Goal: Information Seeking & Learning: Learn about a topic

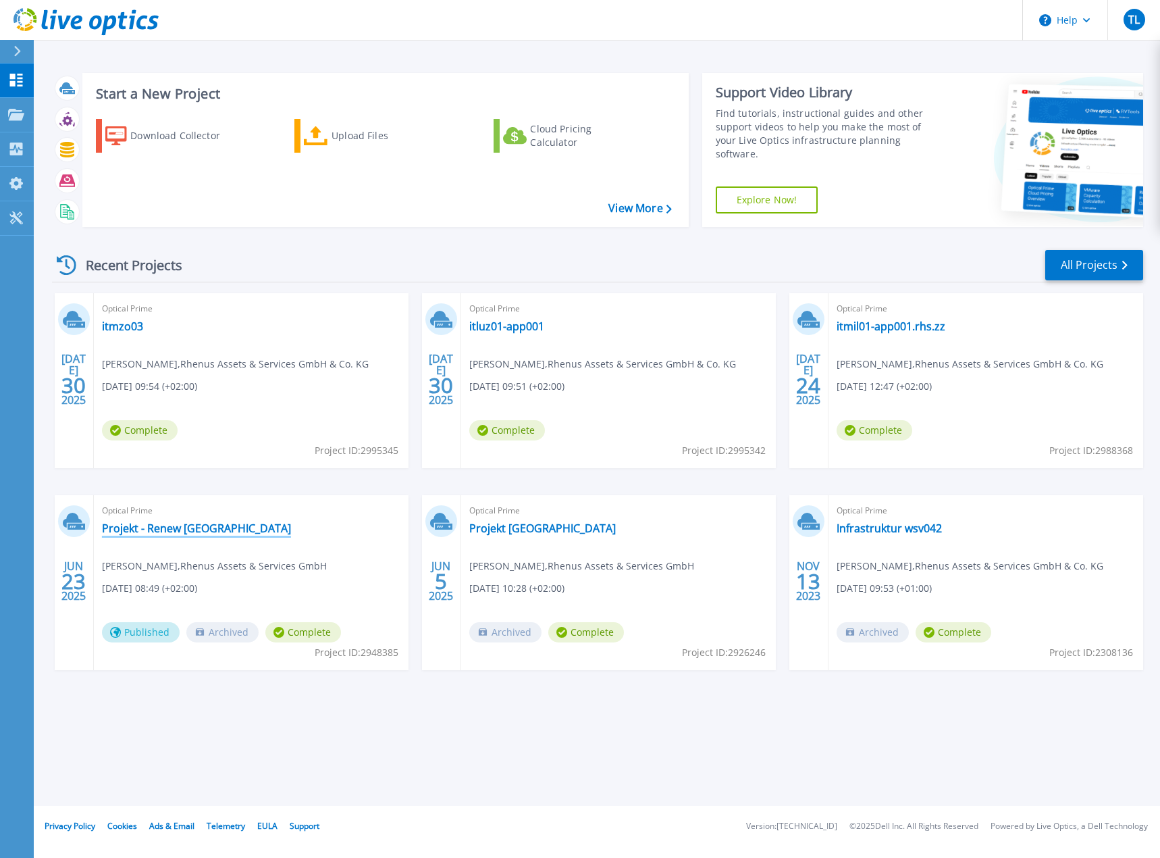
click at [178, 531] on link "Projekt - Renew [GEOGRAPHIC_DATA]" at bounding box center [196, 528] width 189 height 14
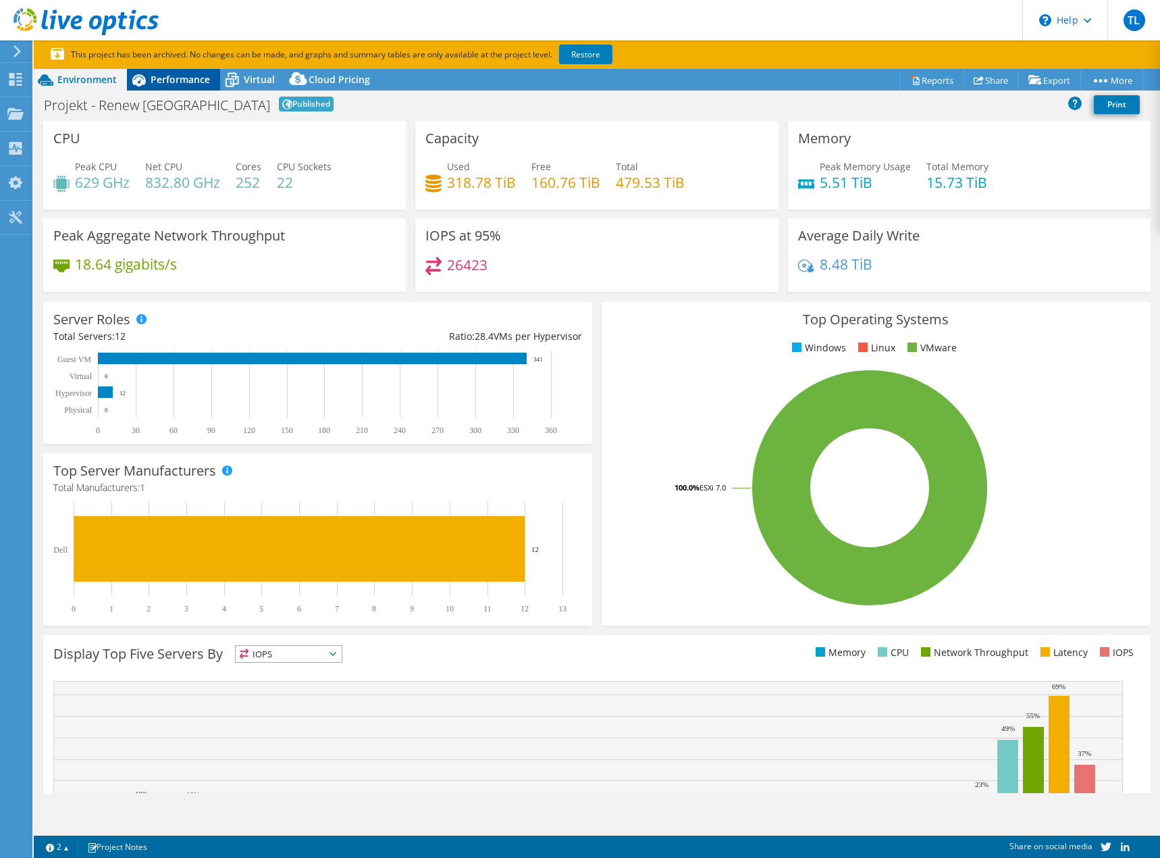
click at [155, 80] on span "Performance" at bounding box center [180, 79] width 59 height 13
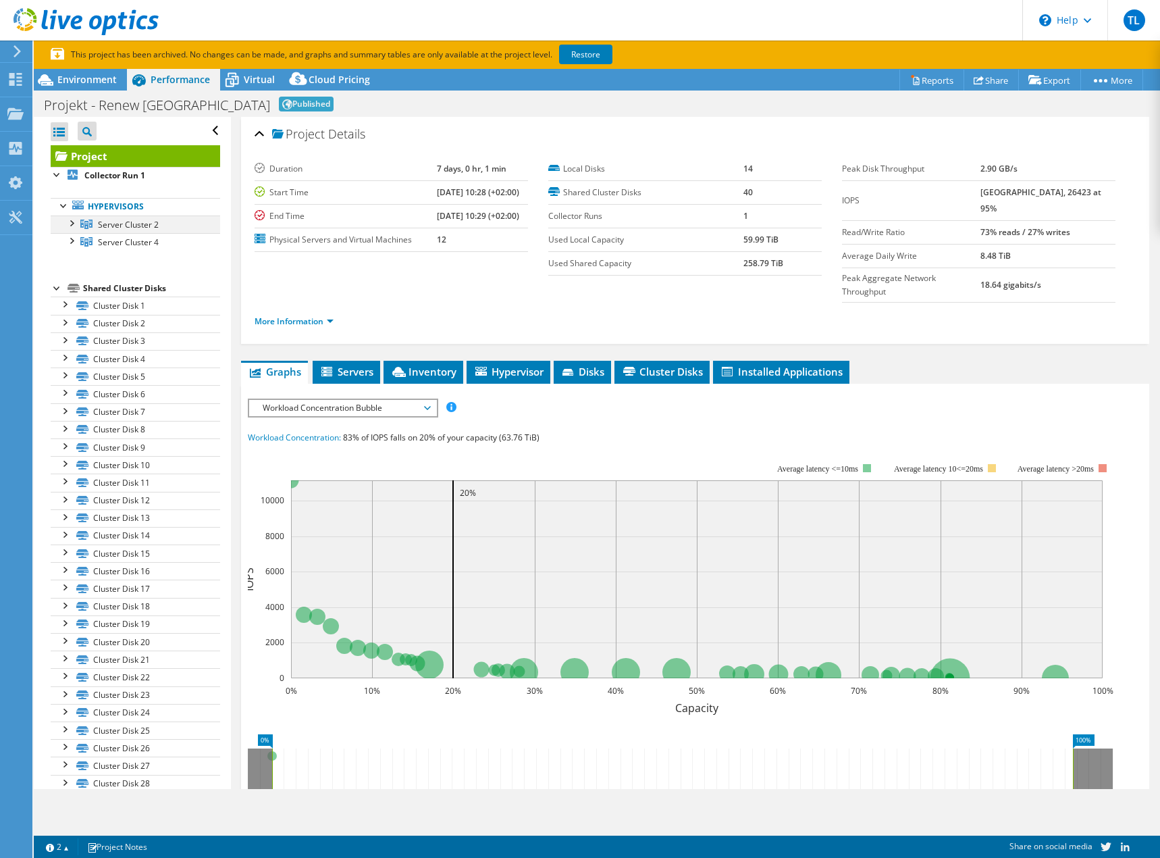
click at [68, 229] on div at bounding box center [71, 222] width 14 height 14
click at [70, 222] on div at bounding box center [71, 222] width 14 height 14
click at [66, 263] on ul "Hypervisors Server Cluster 2 Server 2" at bounding box center [136, 224] width 170 height 80
click at [70, 253] on ul "Hypervisors Server Cluster 2 Server 2" at bounding box center [136, 224] width 170 height 80
click at [72, 242] on div at bounding box center [71, 240] width 14 height 14
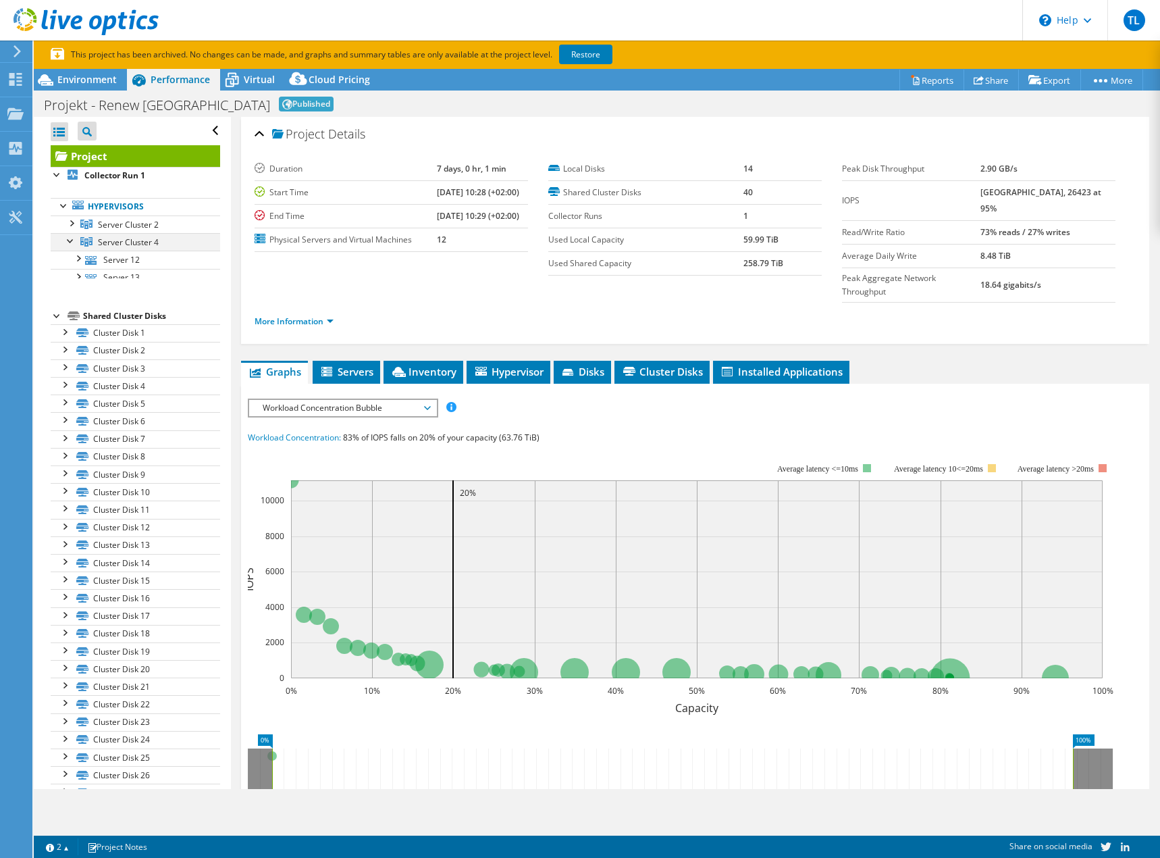
click at [72, 242] on div at bounding box center [71, 240] width 14 height 14
click at [116, 235] on link "Server Cluster 4" at bounding box center [136, 242] width 170 height 18
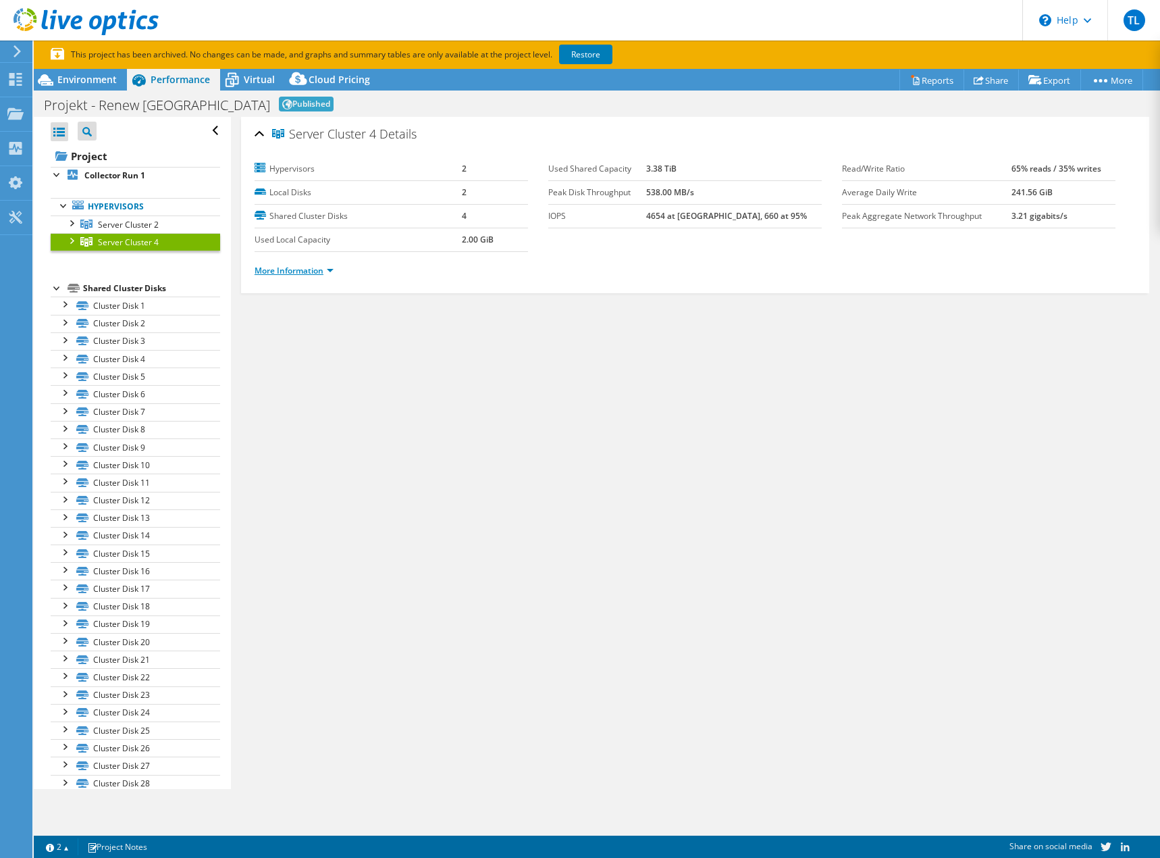
click at [306, 269] on link "More Information" at bounding box center [294, 270] width 79 height 11
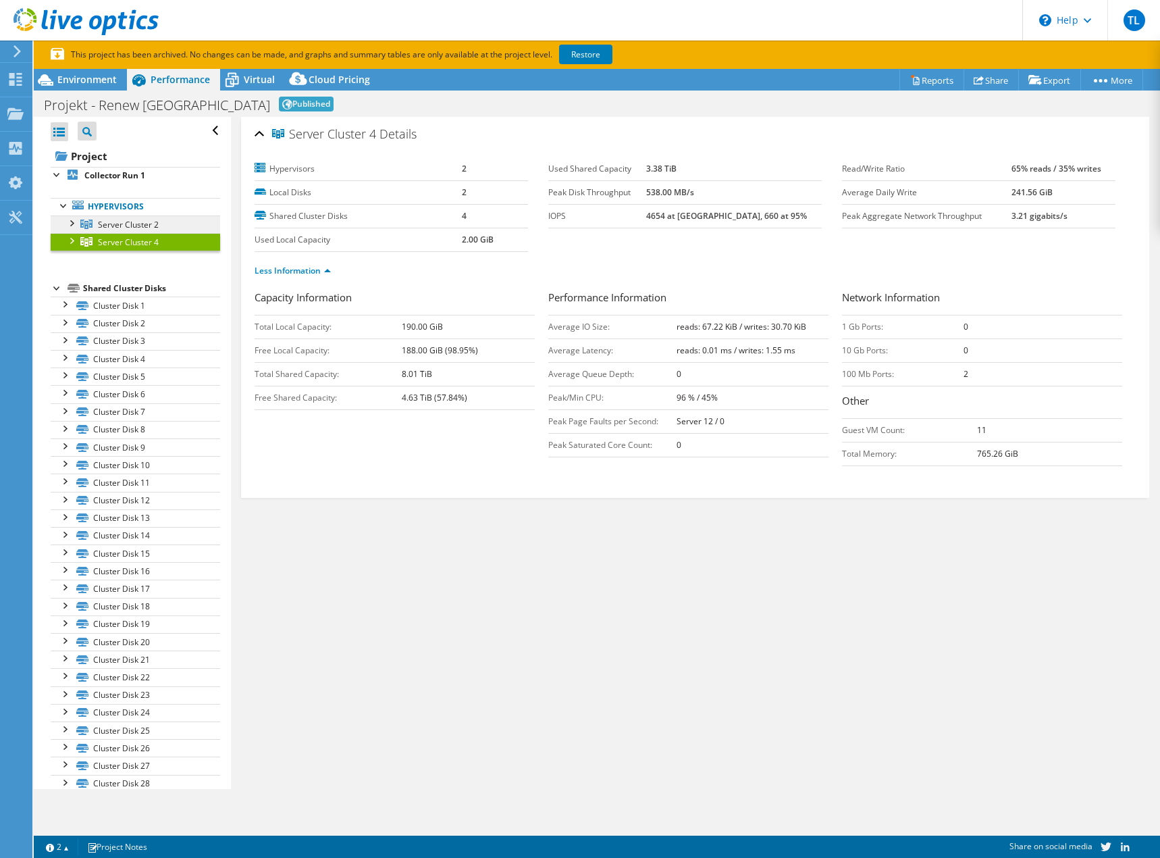
click at [127, 228] on span "Server Cluster 2" at bounding box center [128, 224] width 61 height 11
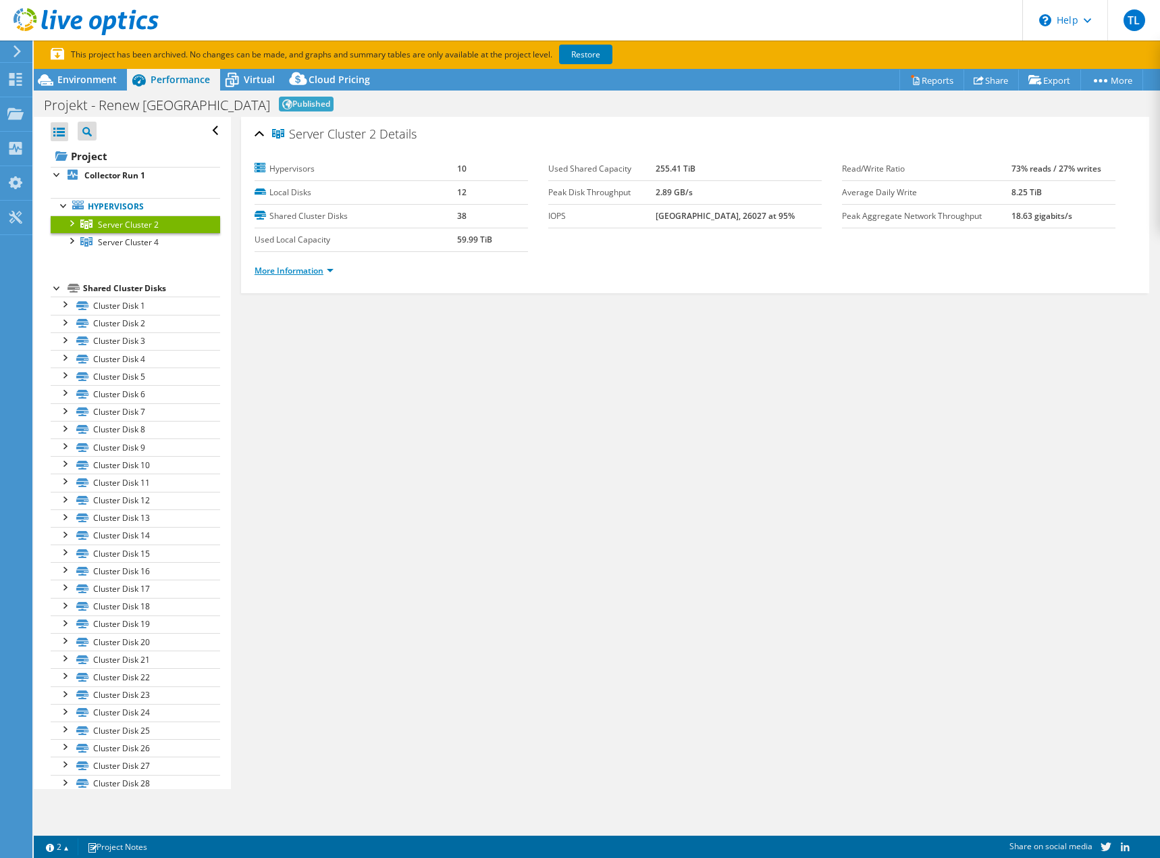
click at [270, 266] on link "More Information" at bounding box center [294, 270] width 79 height 11
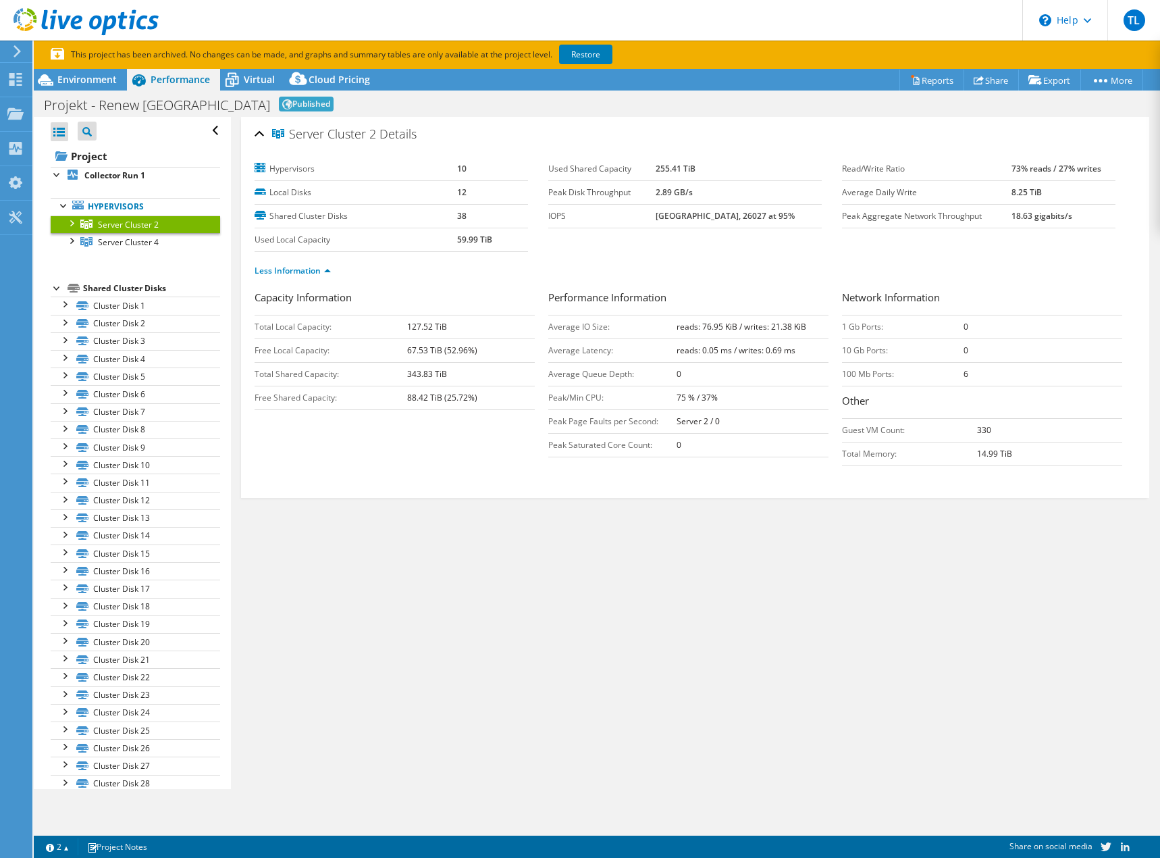
click at [260, 68] on section "This project has been archived. No changes can be made, and graphs and summary …" at bounding box center [597, 55] width 1127 height 28
click at [259, 80] on span "Virtual" at bounding box center [259, 79] width 31 height 13
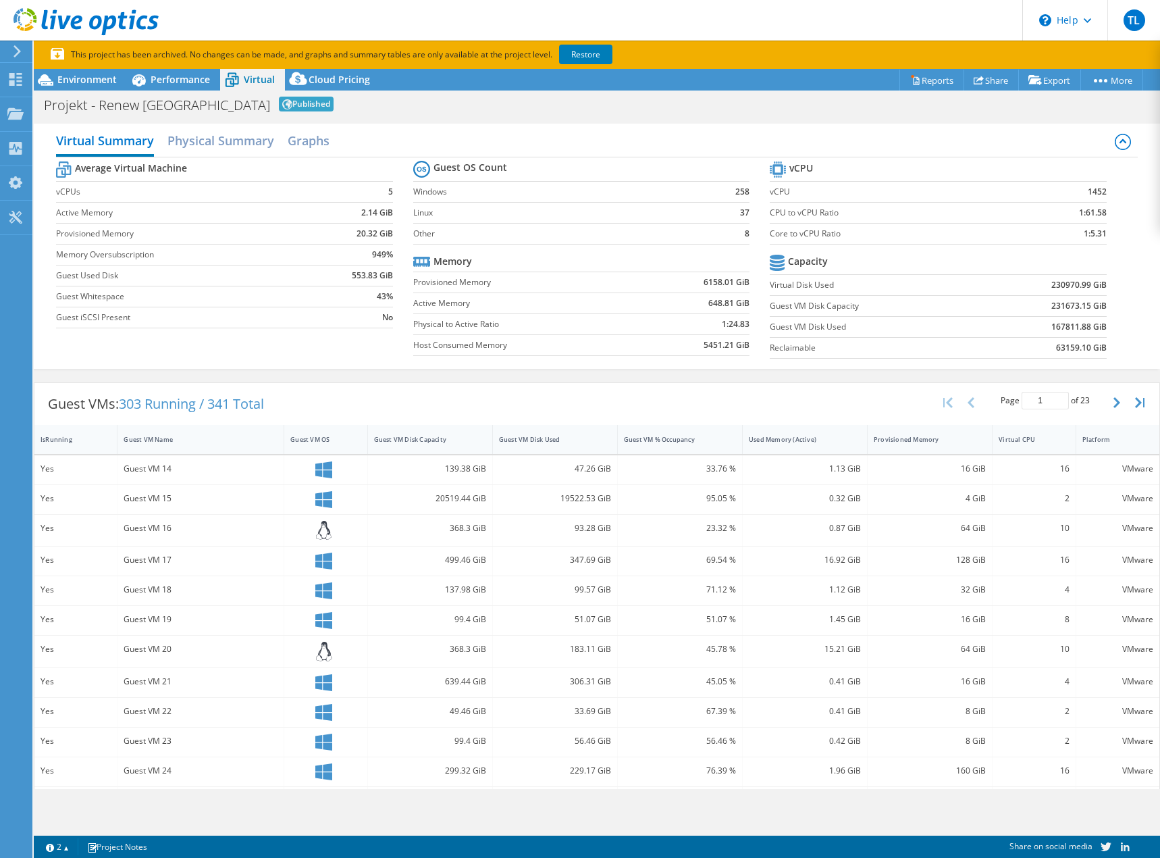
click at [694, 815] on div "Project Actions Project Actions Reports Share Export vSAN ReadyNode Sizer" at bounding box center [597, 477] width 1127 height 817
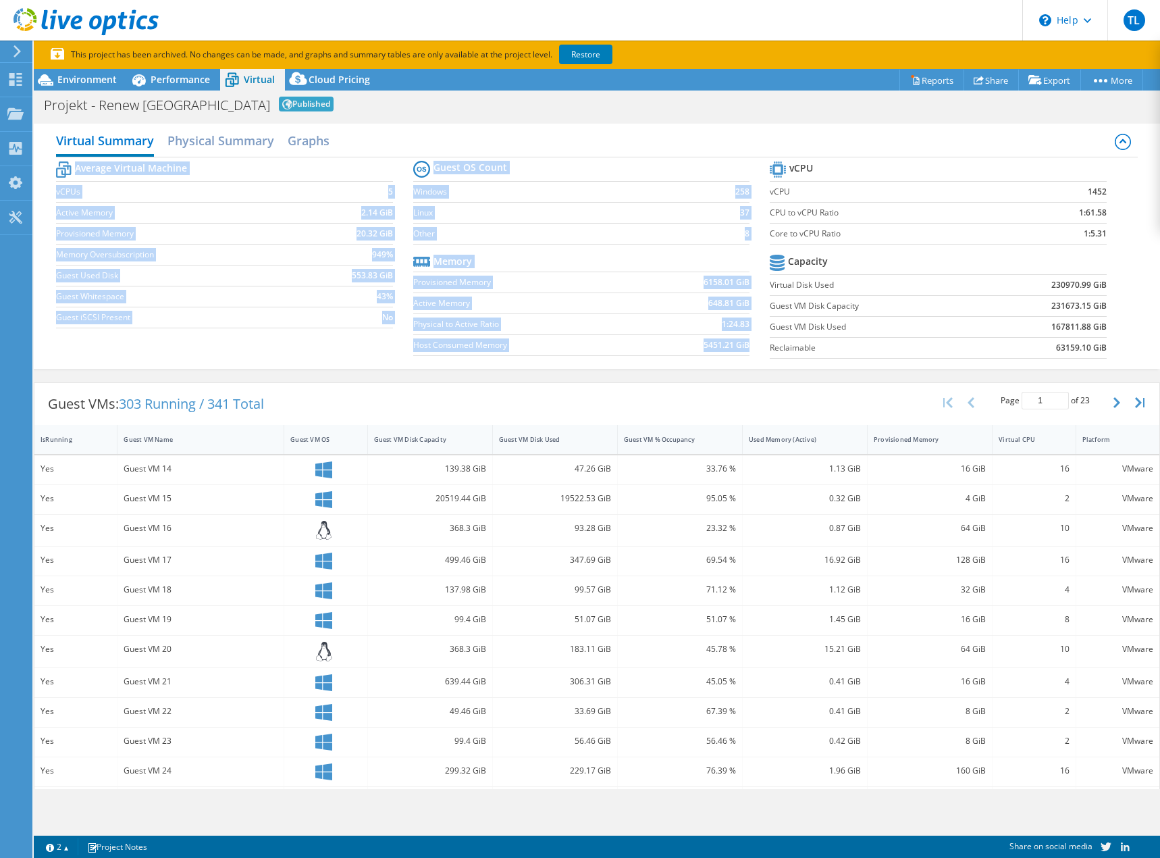
drag, startPoint x: 1099, startPoint y: 234, endPoint x: 763, endPoint y: 142, distance: 348.0
click at [764, 140] on div "Virtual Summary Physical Summary Graphs Average Virtual Machine vCPUs 5 Active …" at bounding box center [597, 246] width 1127 height 245
click at [884, 188] on label "vCPU" at bounding box center [894, 192] width 248 height 14
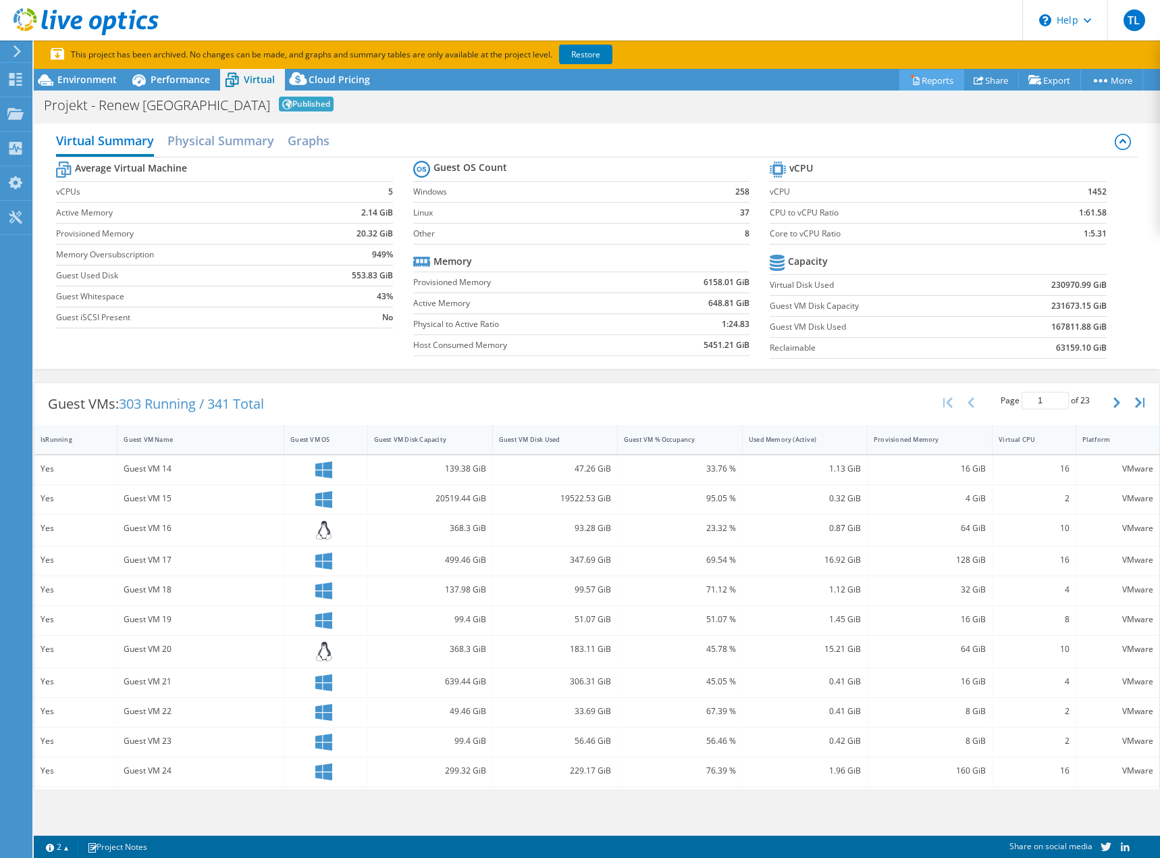
click at [942, 75] on link "Reports" at bounding box center [932, 80] width 65 height 21
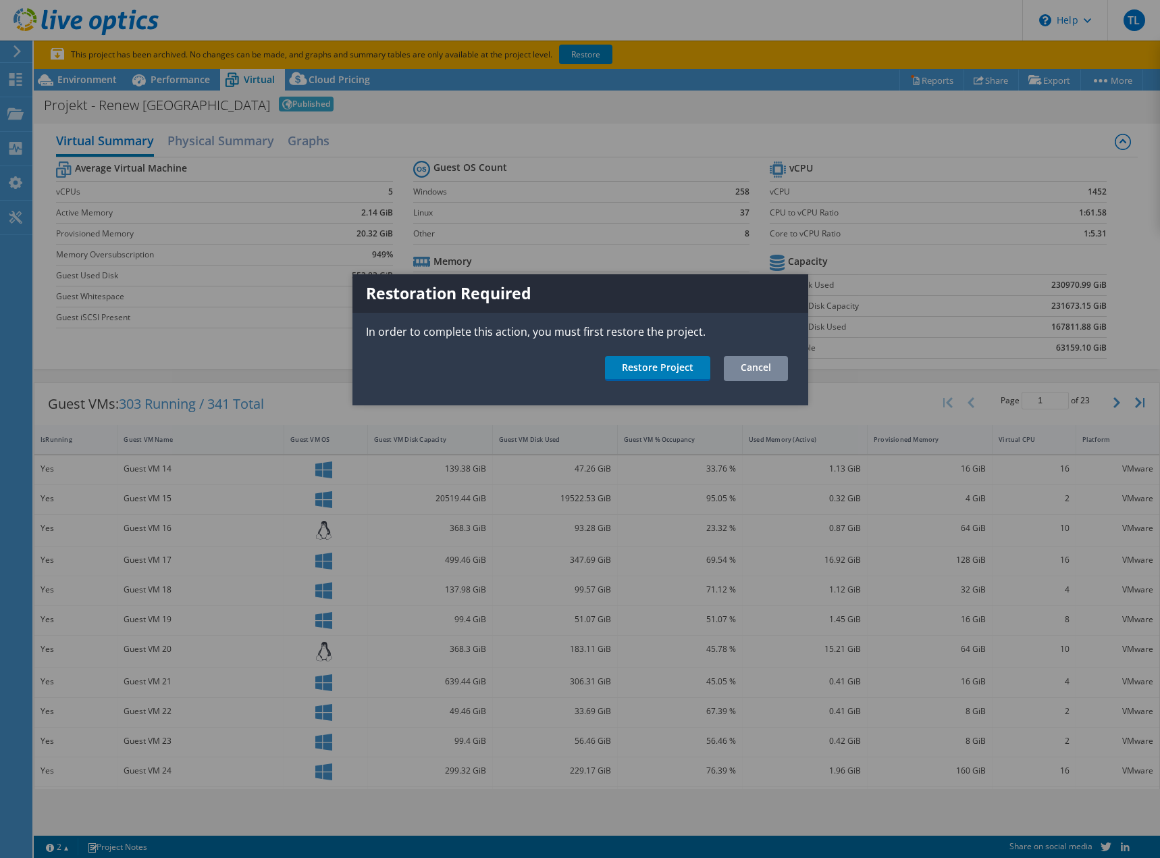
click at [762, 376] on link "Cancel" at bounding box center [756, 368] width 64 height 25
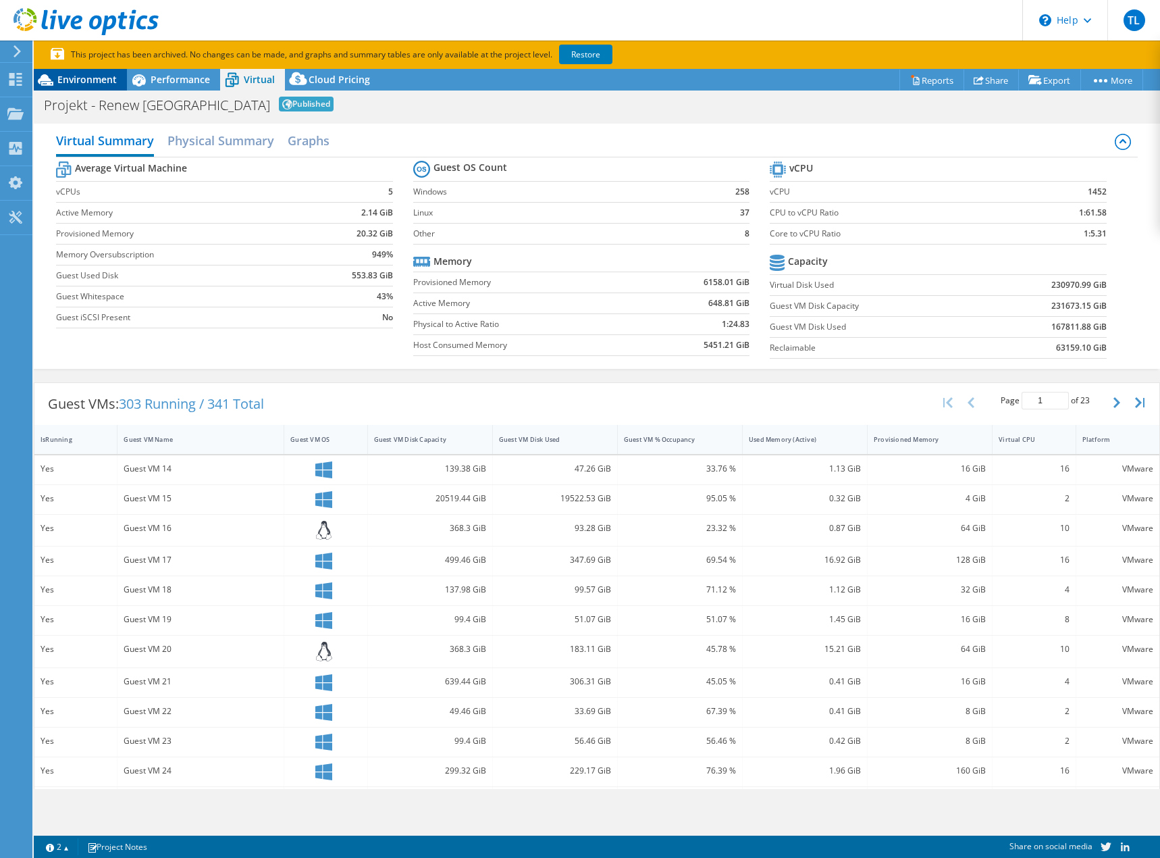
click at [111, 78] on span "Environment" at bounding box center [86, 79] width 59 height 13
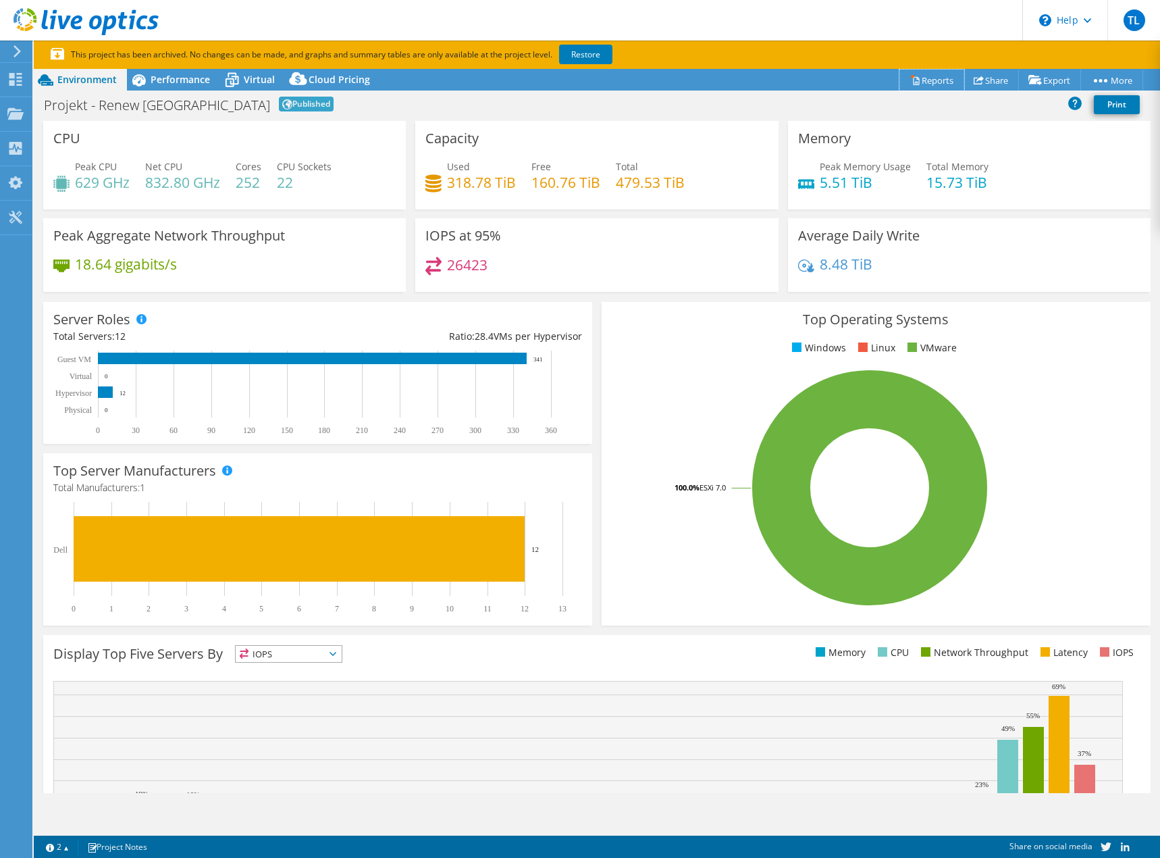
click at [929, 73] on link "Reports" at bounding box center [932, 80] width 65 height 21
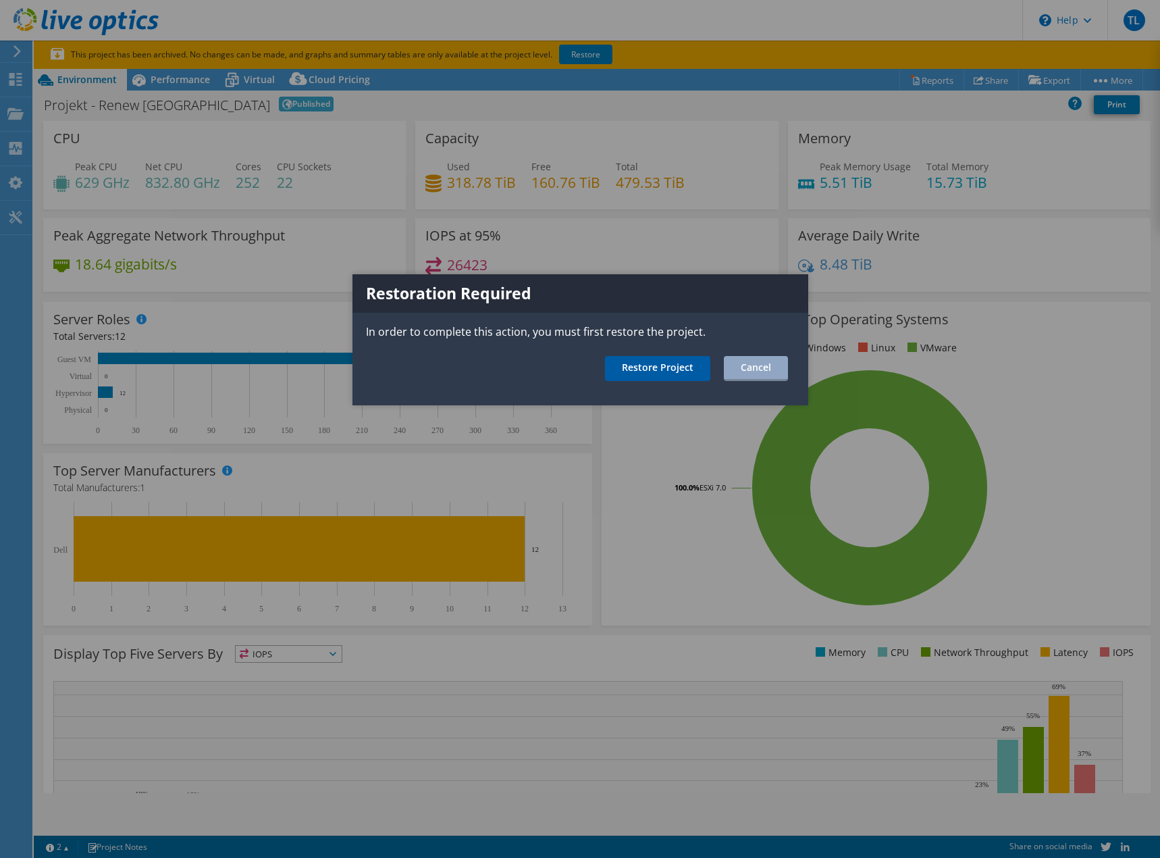
click at [691, 369] on link "Restore Project" at bounding box center [657, 368] width 105 height 25
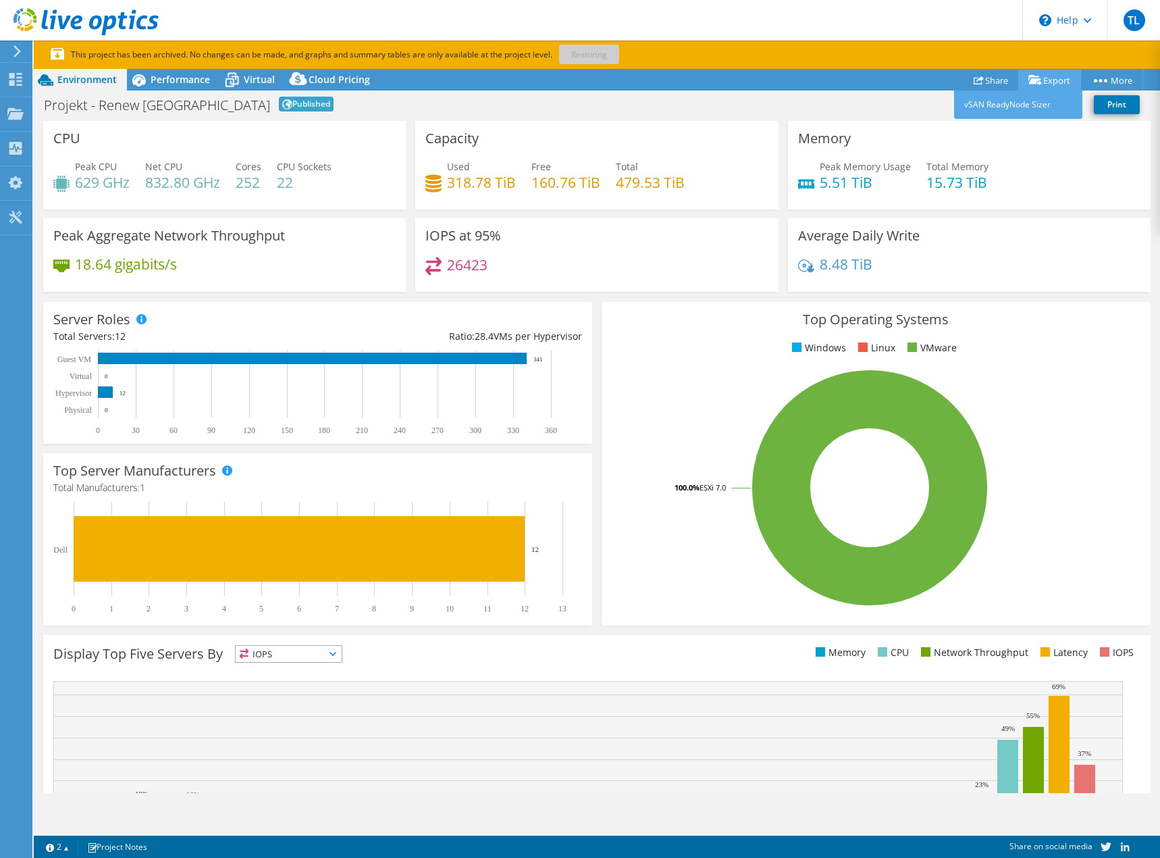
click at [1048, 82] on link "Export" at bounding box center [1050, 80] width 63 height 21
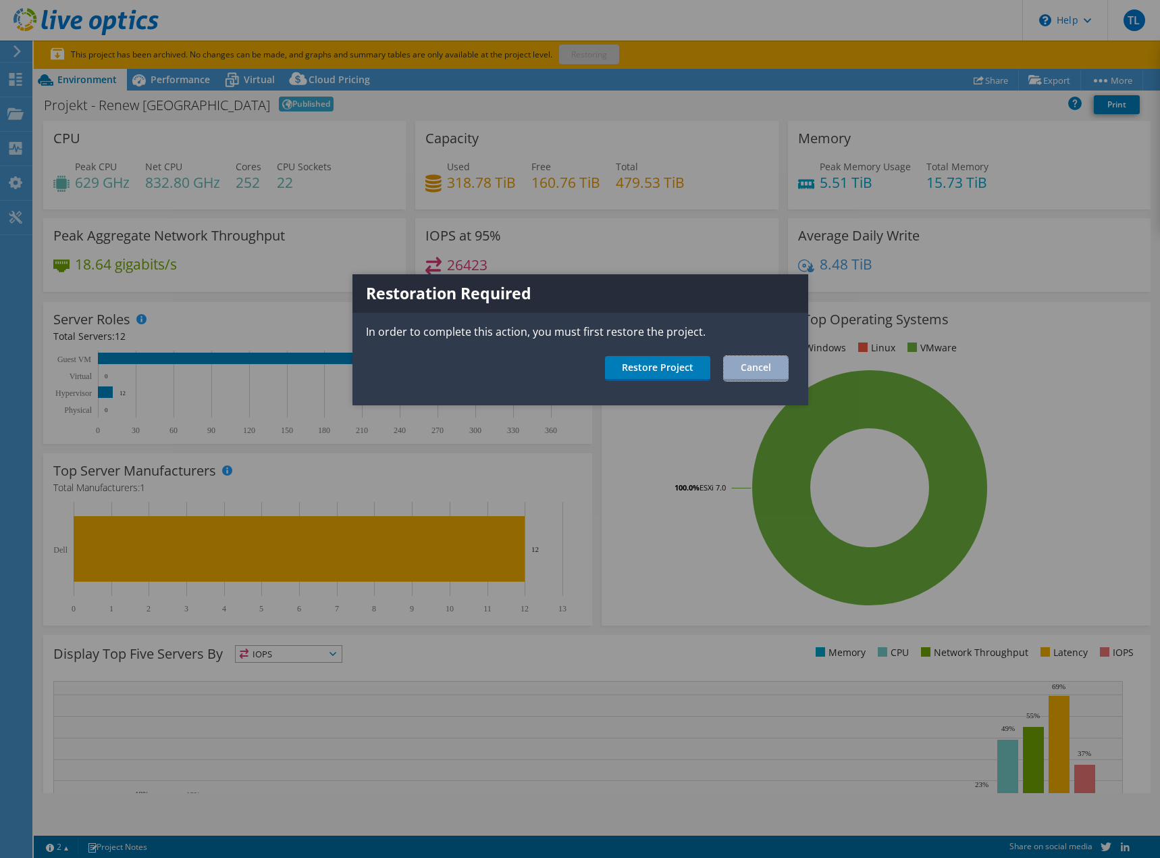
click at [759, 365] on link "Cancel" at bounding box center [756, 368] width 64 height 25
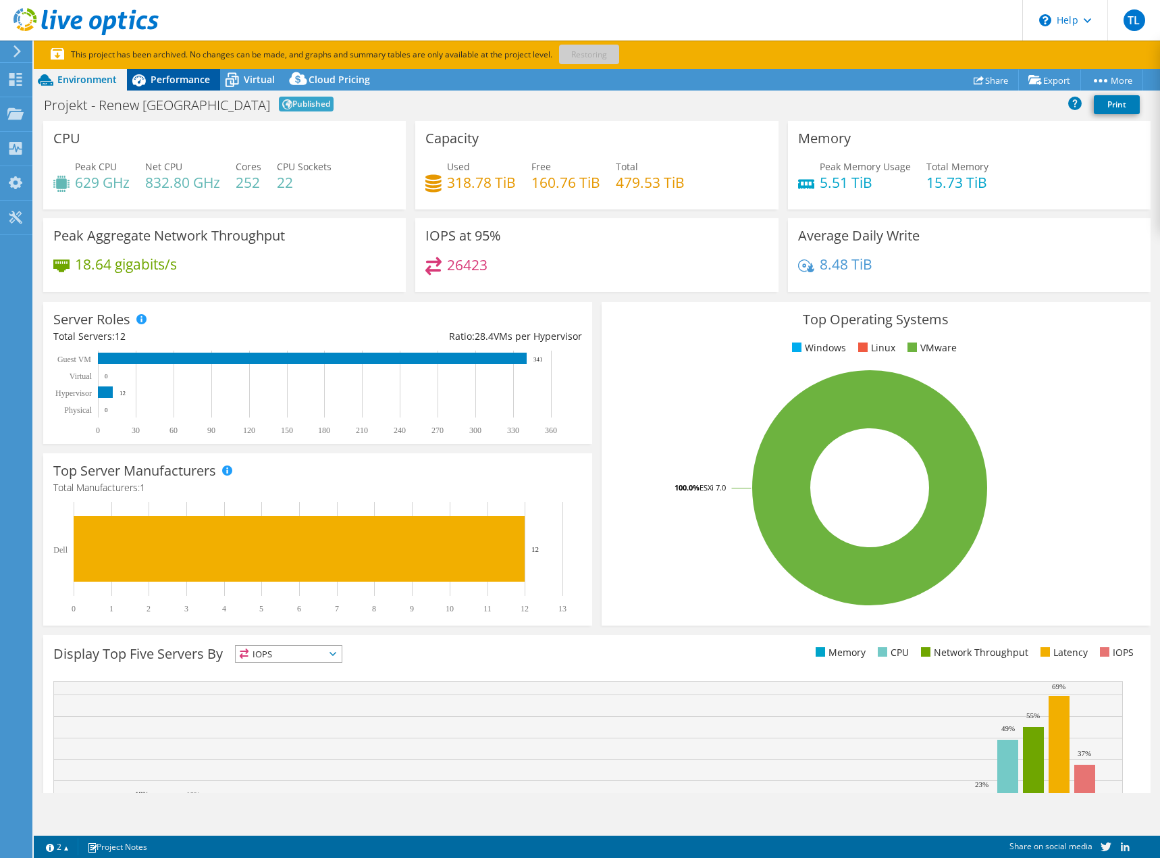
click at [161, 84] on span "Performance" at bounding box center [180, 79] width 59 height 13
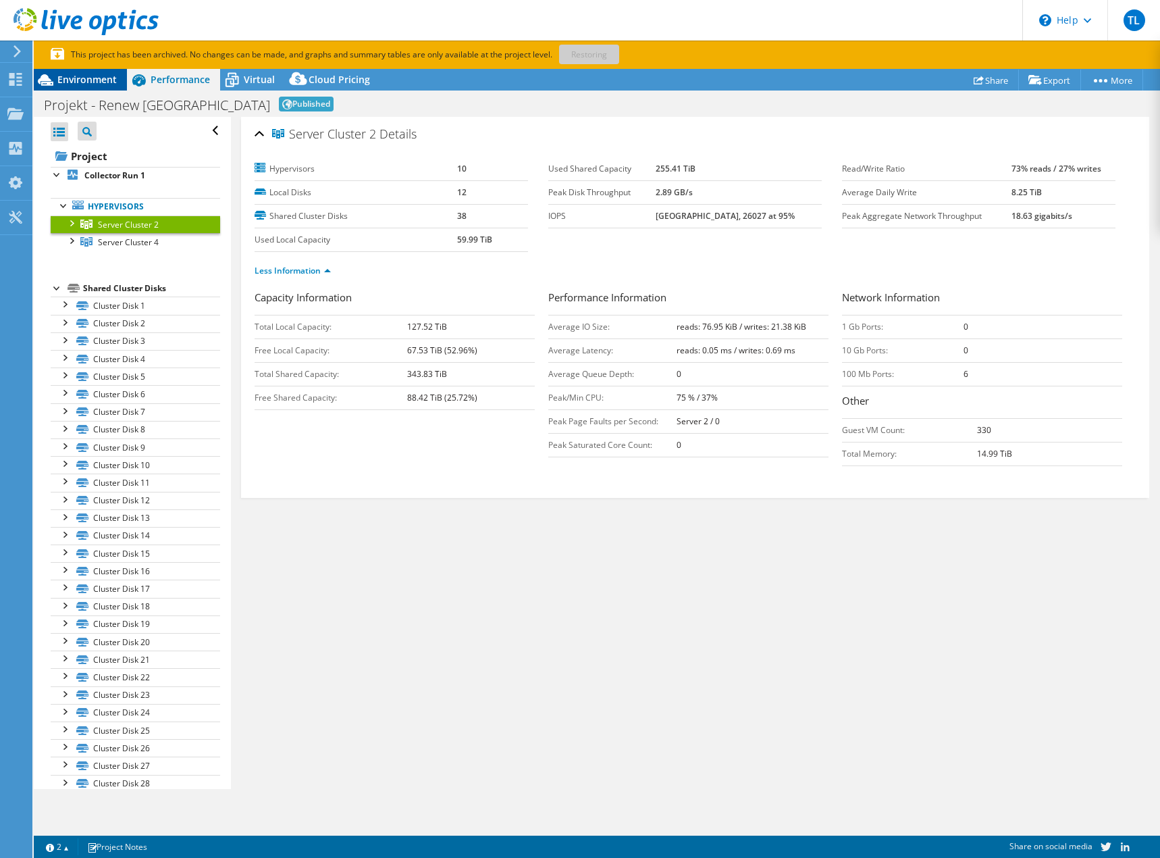
click at [84, 76] on span "Environment" at bounding box center [86, 79] width 59 height 13
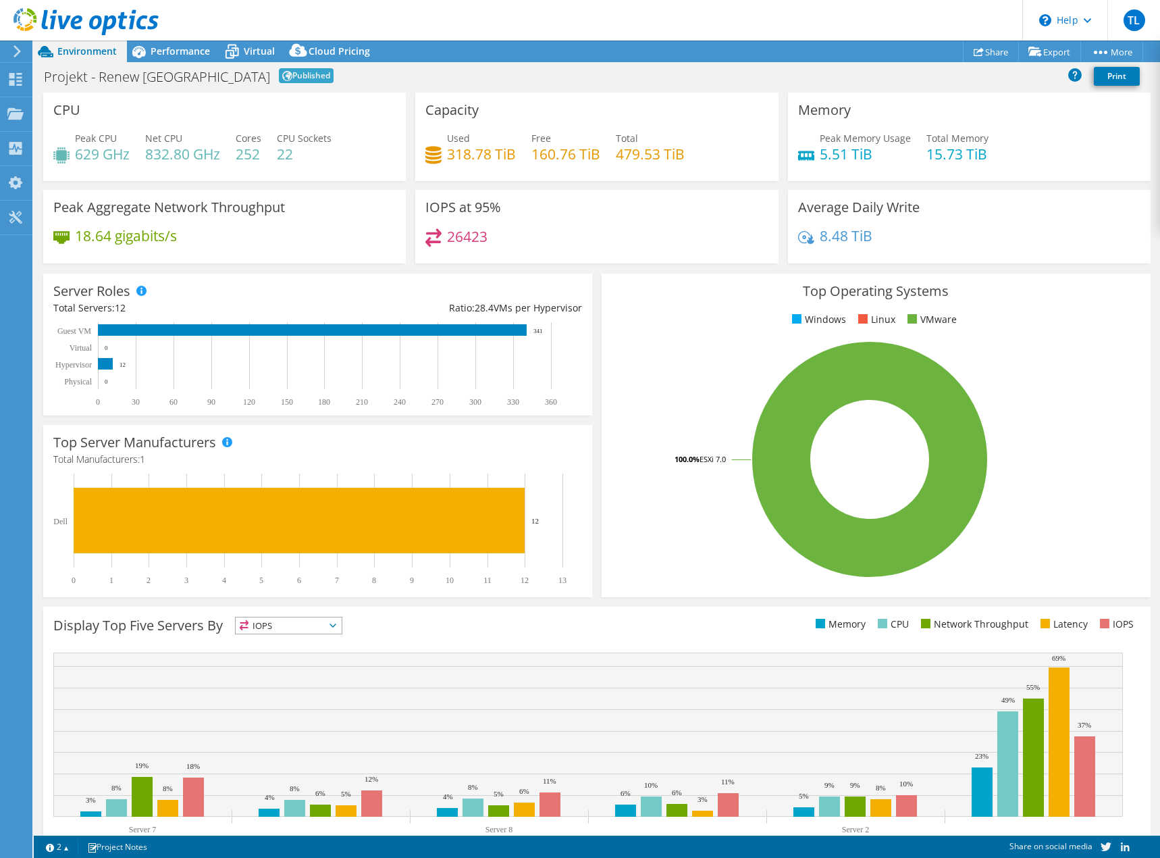
select select "USD"
click at [183, 59] on div "Performance" at bounding box center [173, 52] width 93 height 22
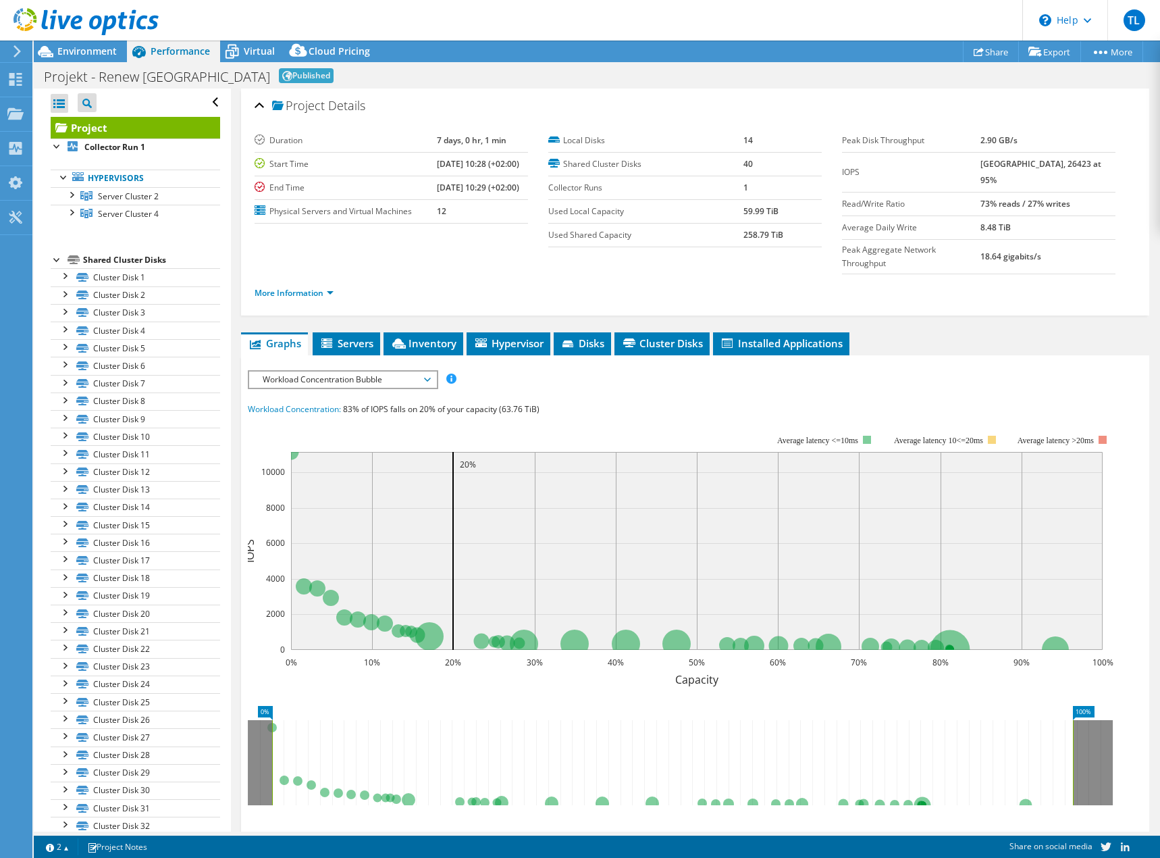
click at [209, 49] on span "Performance" at bounding box center [180, 51] width 59 height 13
click at [271, 48] on span "Virtual" at bounding box center [259, 51] width 31 height 13
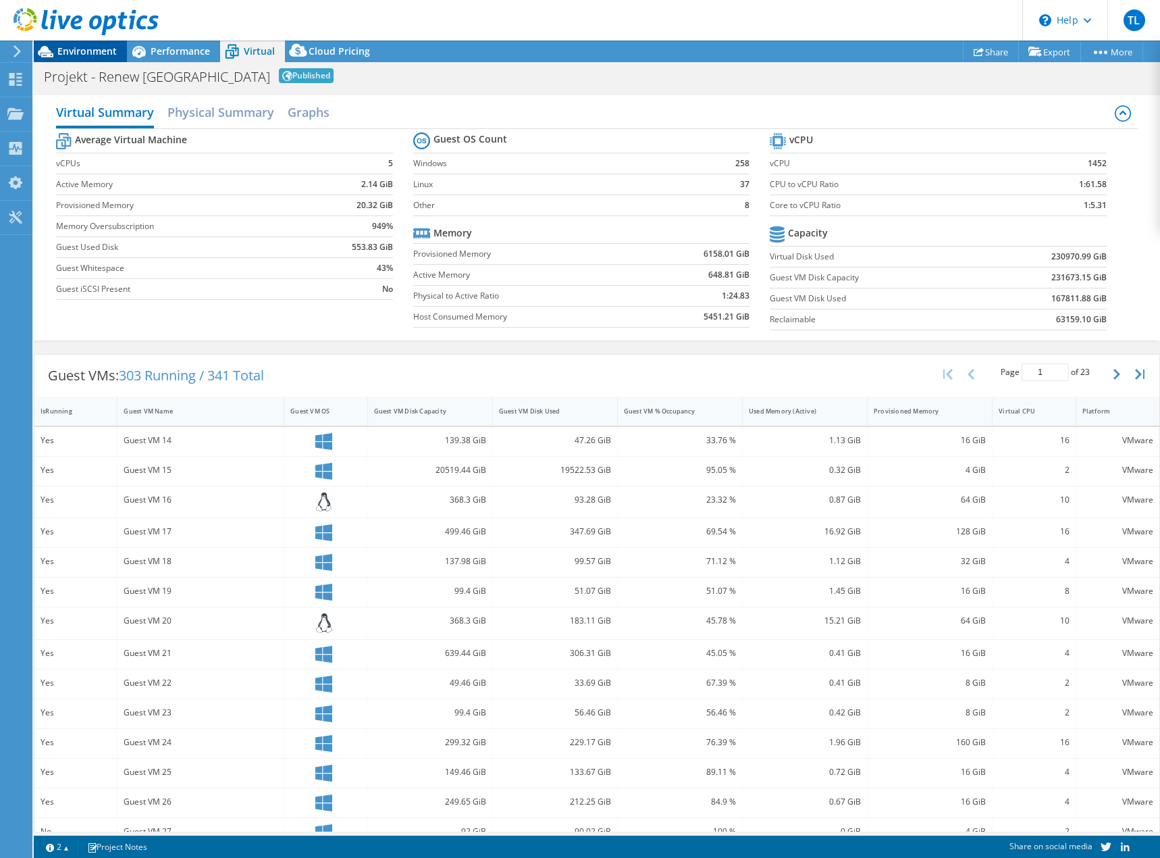
click at [85, 51] on span "Environment" at bounding box center [86, 51] width 59 height 13
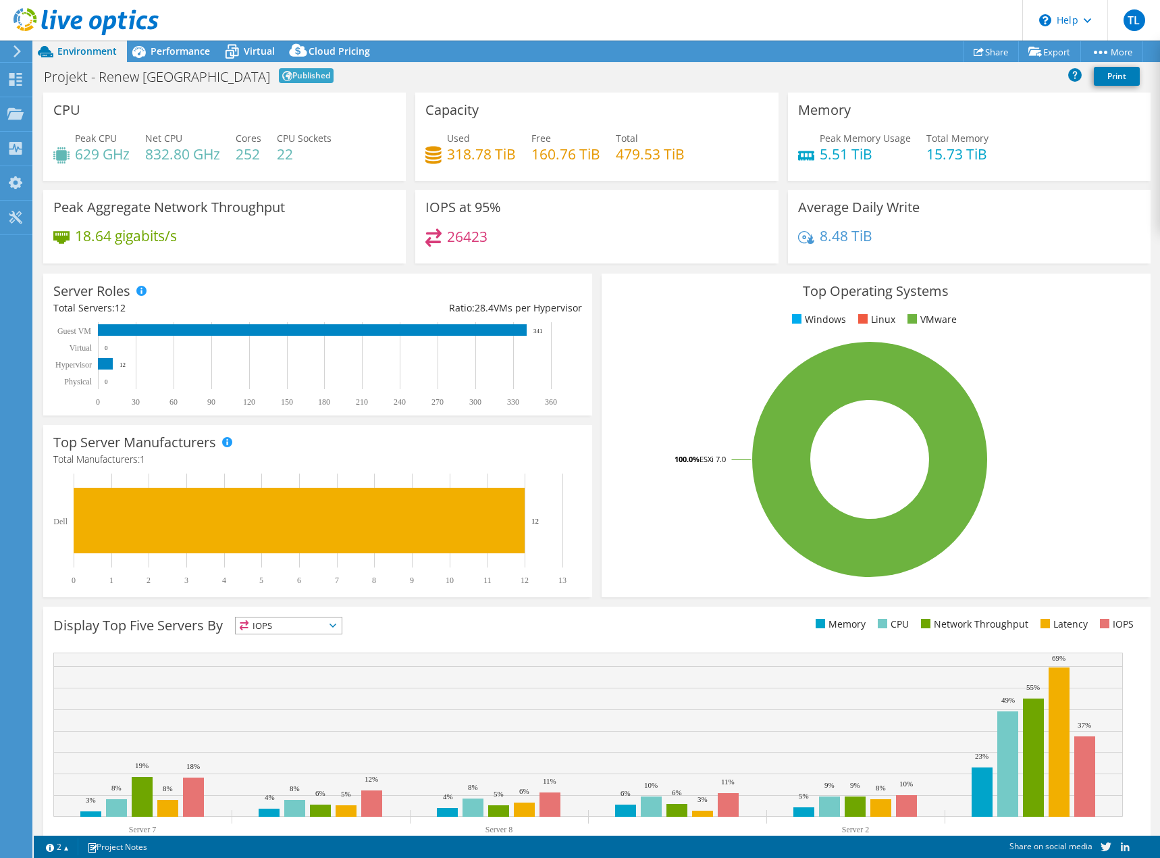
click at [7, 54] on div at bounding box center [14, 51] width 15 height 12
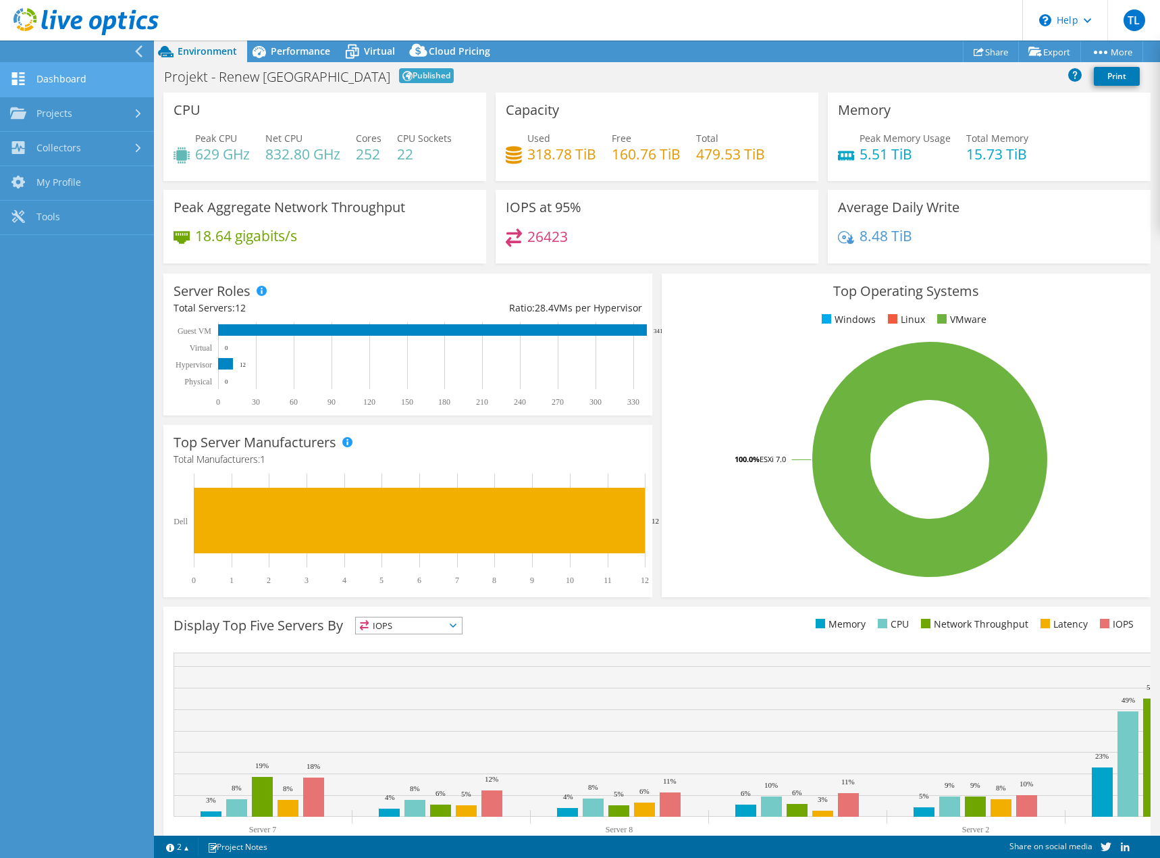
click at [85, 89] on link "Dashboard" at bounding box center [77, 80] width 154 height 34
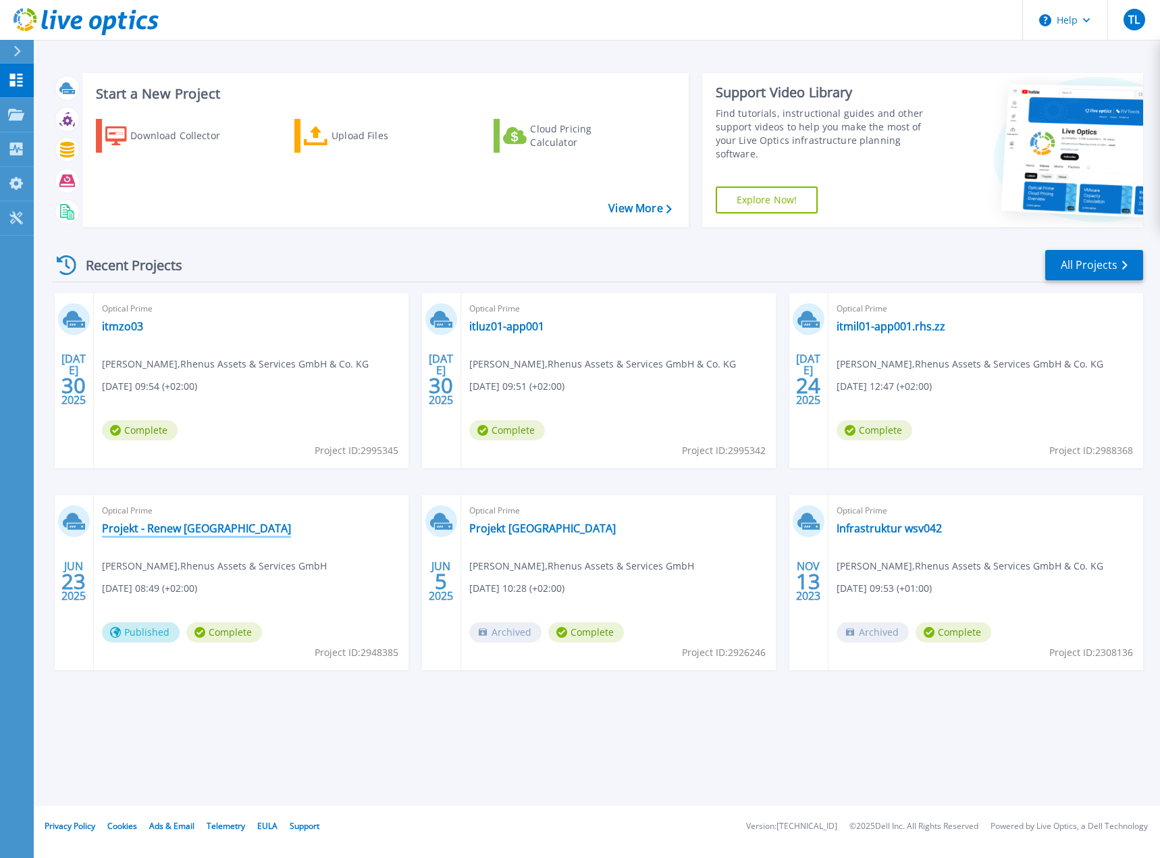
click at [178, 523] on link "Projekt - Renew [GEOGRAPHIC_DATA]" at bounding box center [196, 528] width 189 height 14
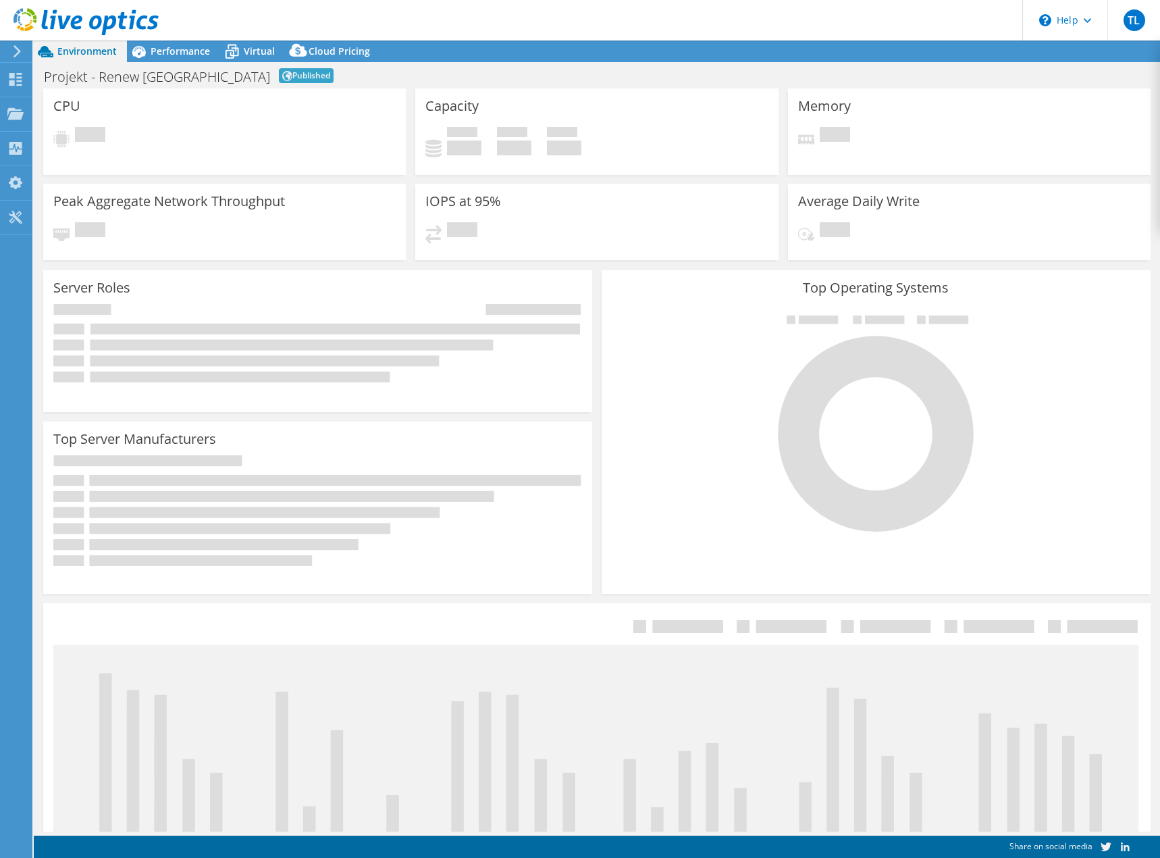
select select "USD"
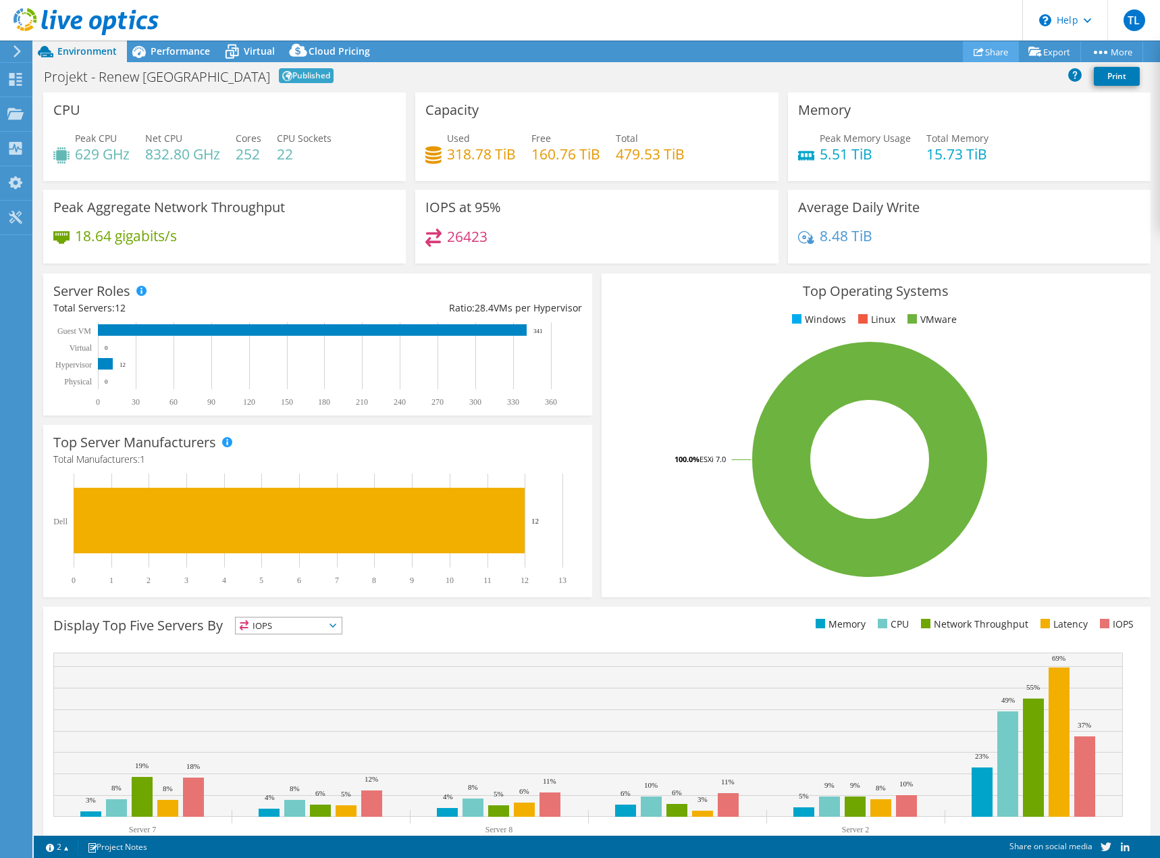
click at [998, 55] on link "Share" at bounding box center [991, 51] width 56 height 21
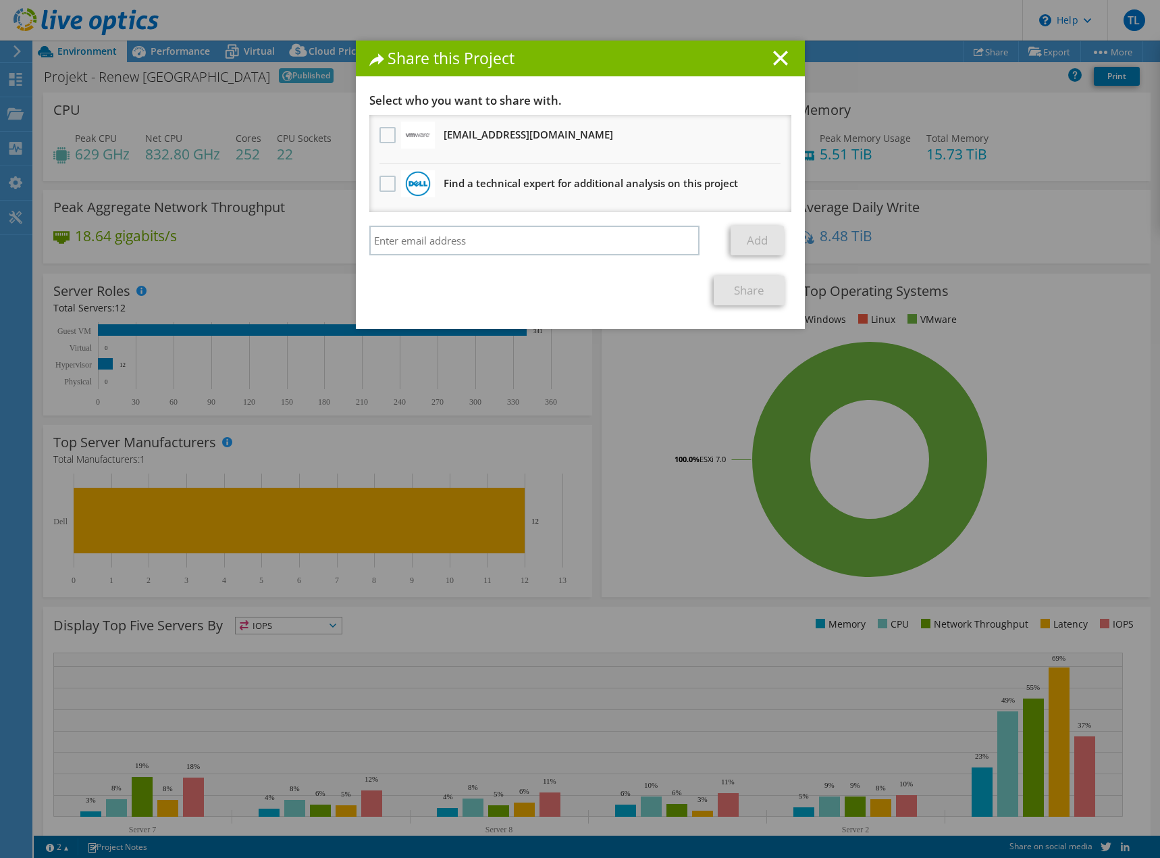
click at [780, 62] on line at bounding box center [781, 58] width 14 height 14
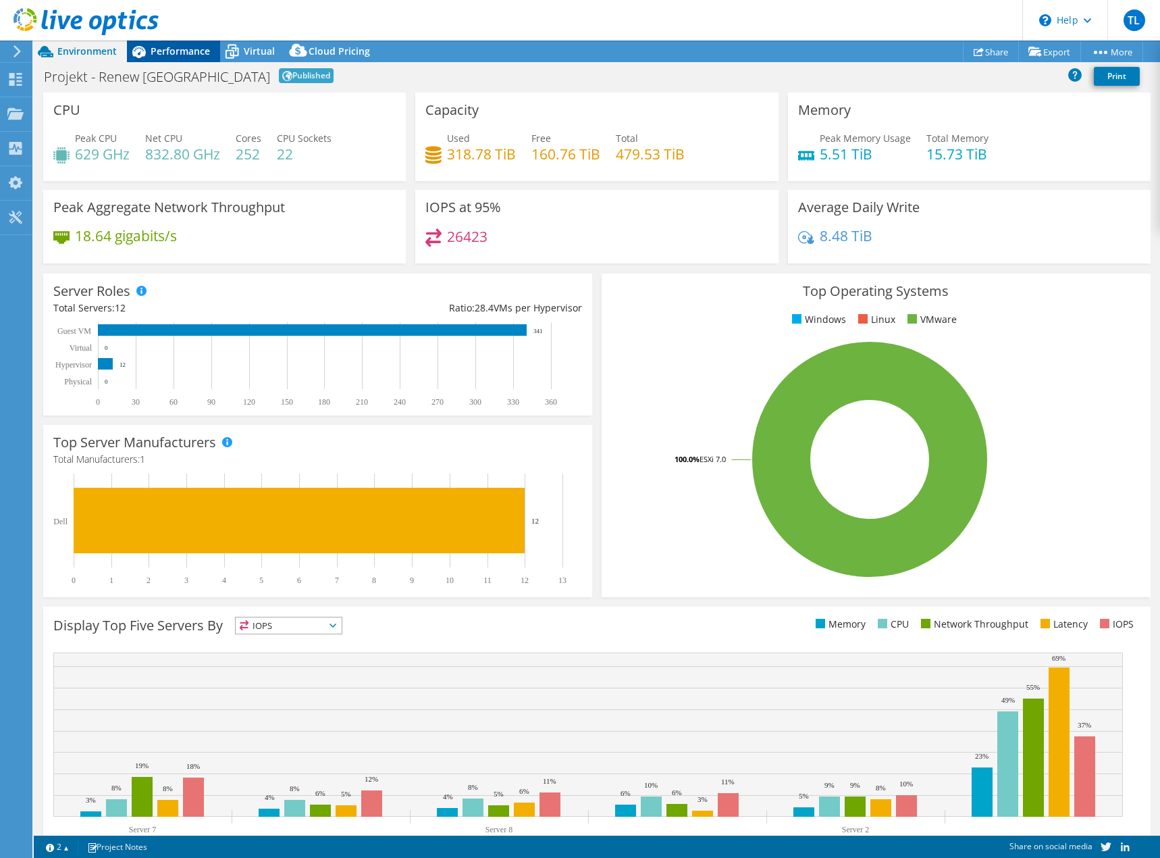
click at [208, 52] on span "Performance" at bounding box center [180, 51] width 59 height 13
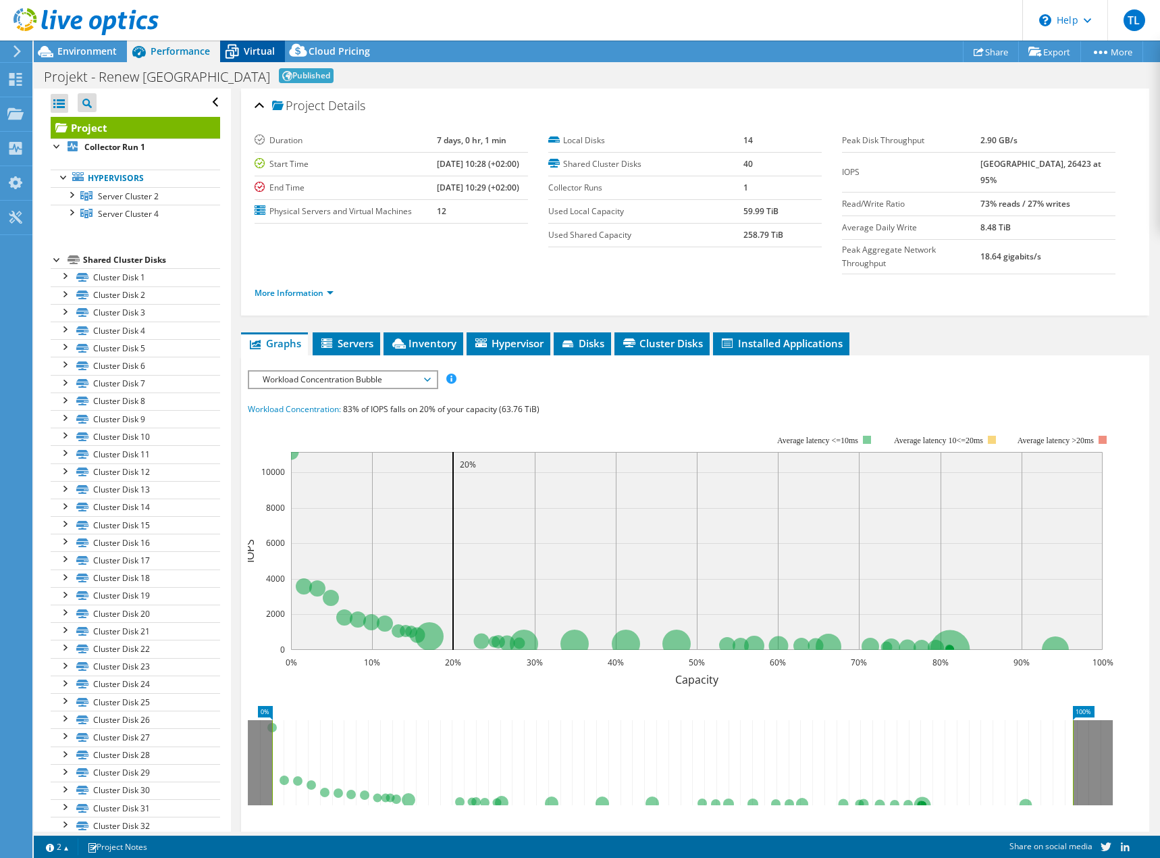
click at [235, 50] on icon at bounding box center [233, 52] width 14 height 11
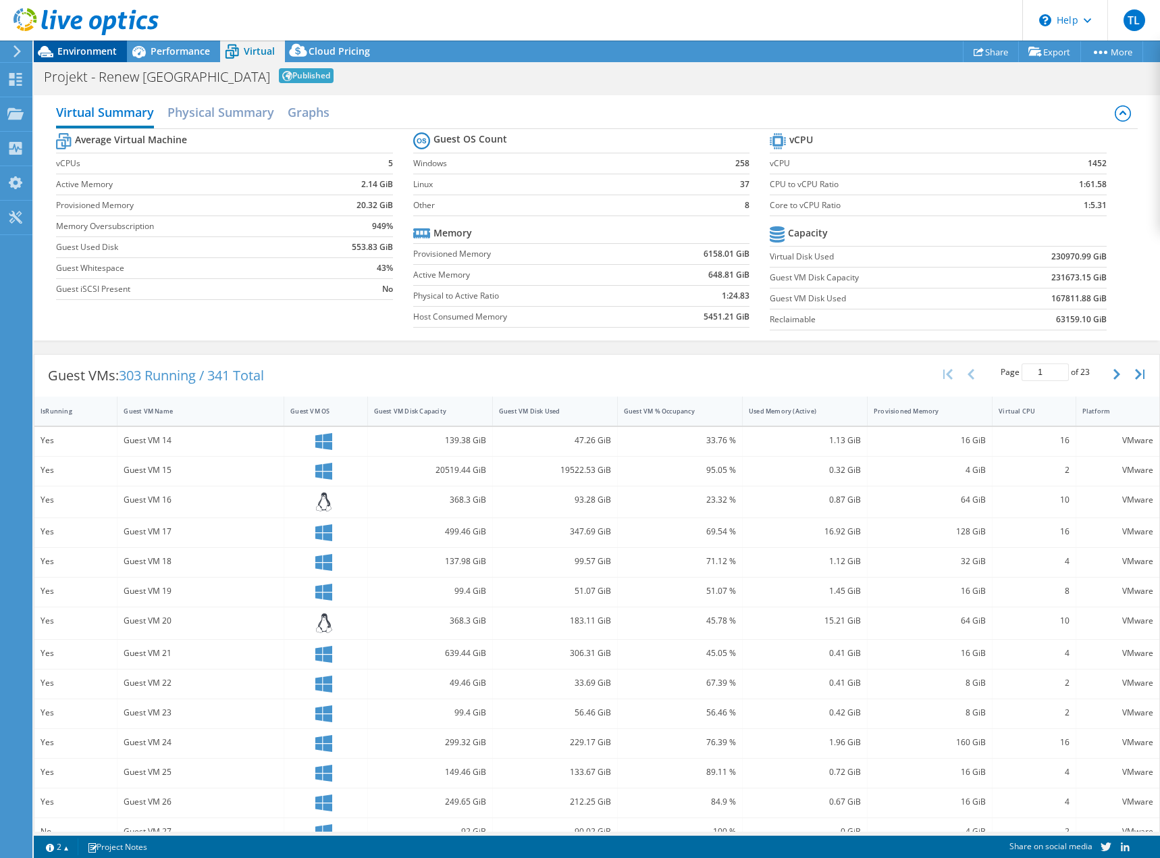
click at [91, 54] on span "Environment" at bounding box center [86, 51] width 59 height 13
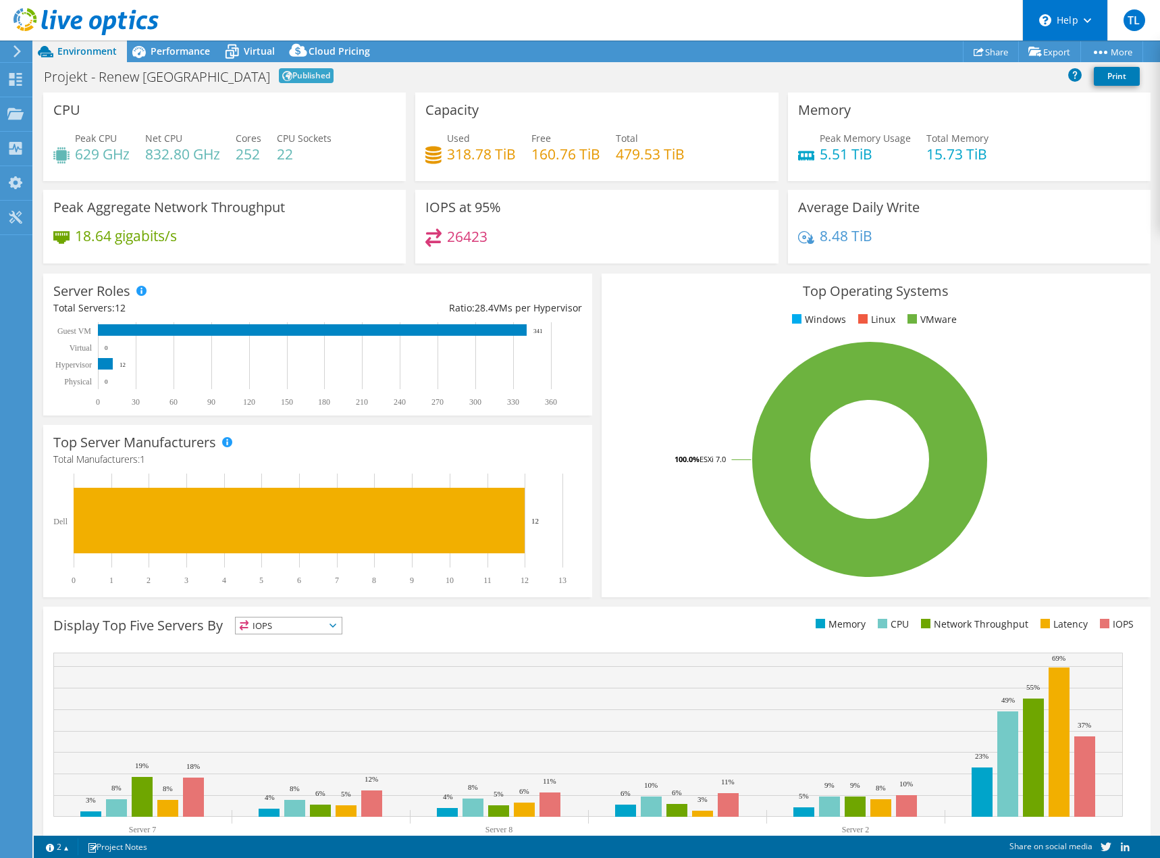
click at [1080, 26] on div "\n Help" at bounding box center [1065, 20] width 85 height 41
click at [1078, 17] on div "\n Help" at bounding box center [1065, 20] width 85 height 41
click at [180, 46] on span "Performance" at bounding box center [180, 51] width 59 height 13
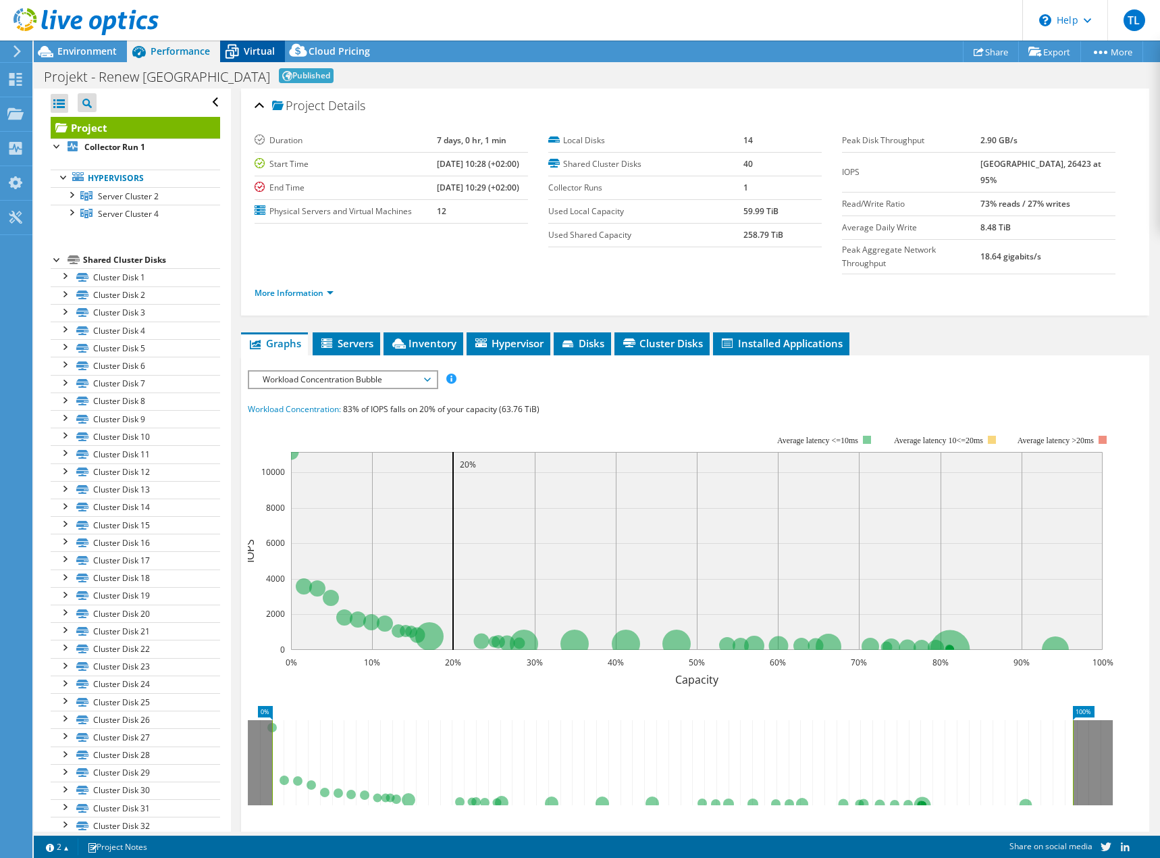
click at [253, 51] on span "Virtual" at bounding box center [259, 51] width 31 height 13
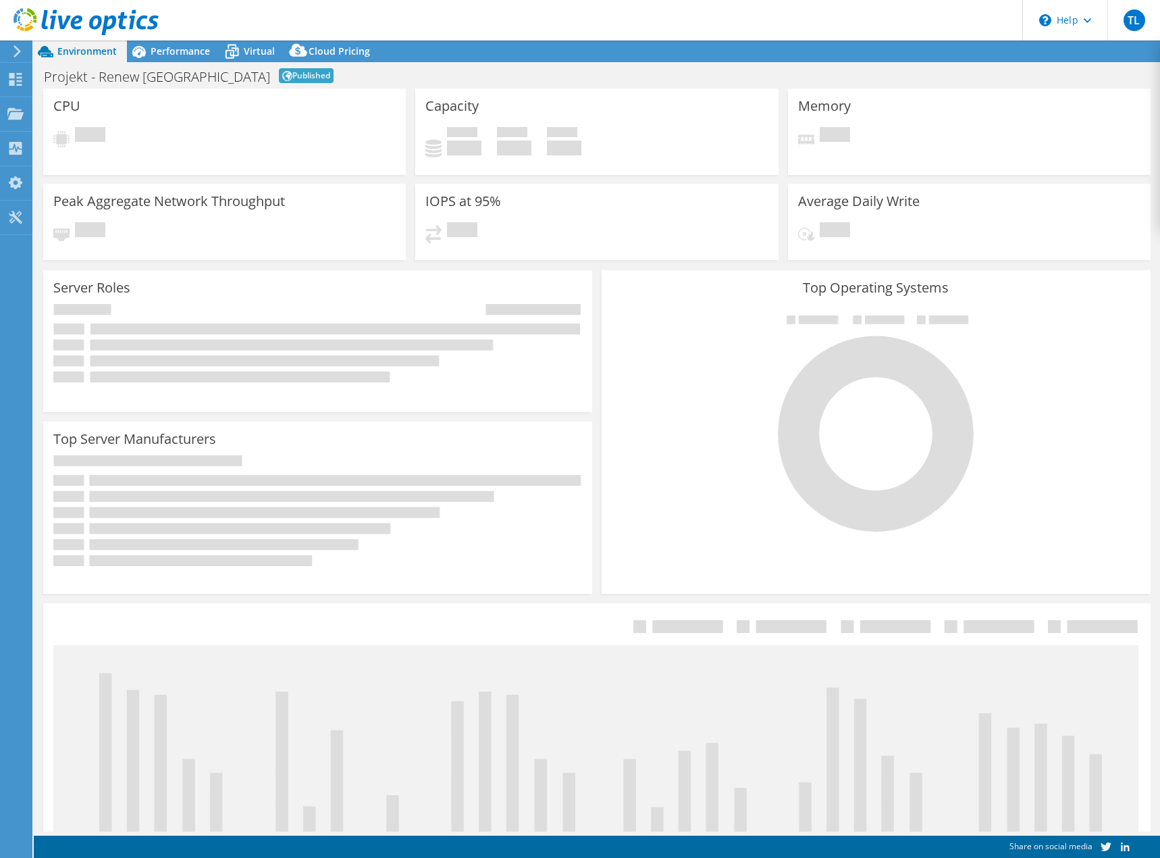
select select "USD"
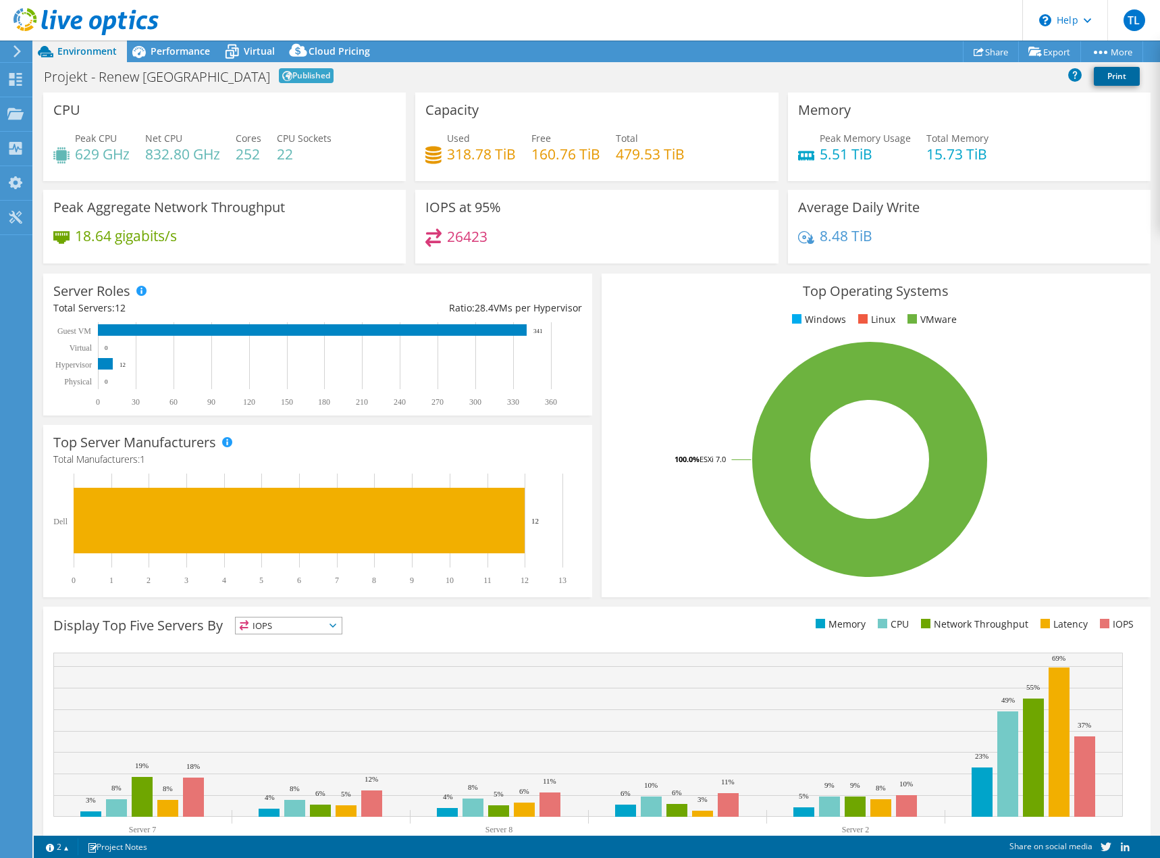
click at [1117, 76] on link "Print" at bounding box center [1117, 76] width 46 height 19
click at [167, 55] on span "Performance" at bounding box center [180, 51] width 59 height 13
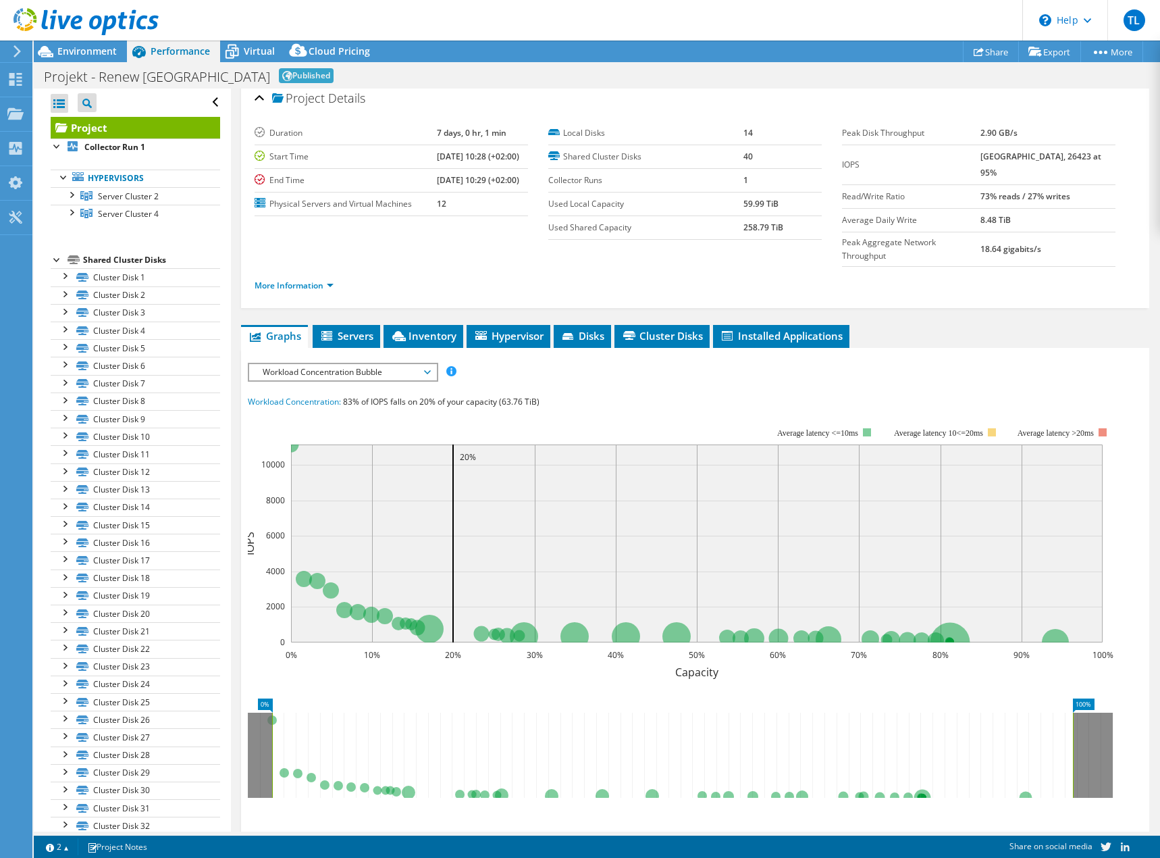
scroll to position [11, 0]
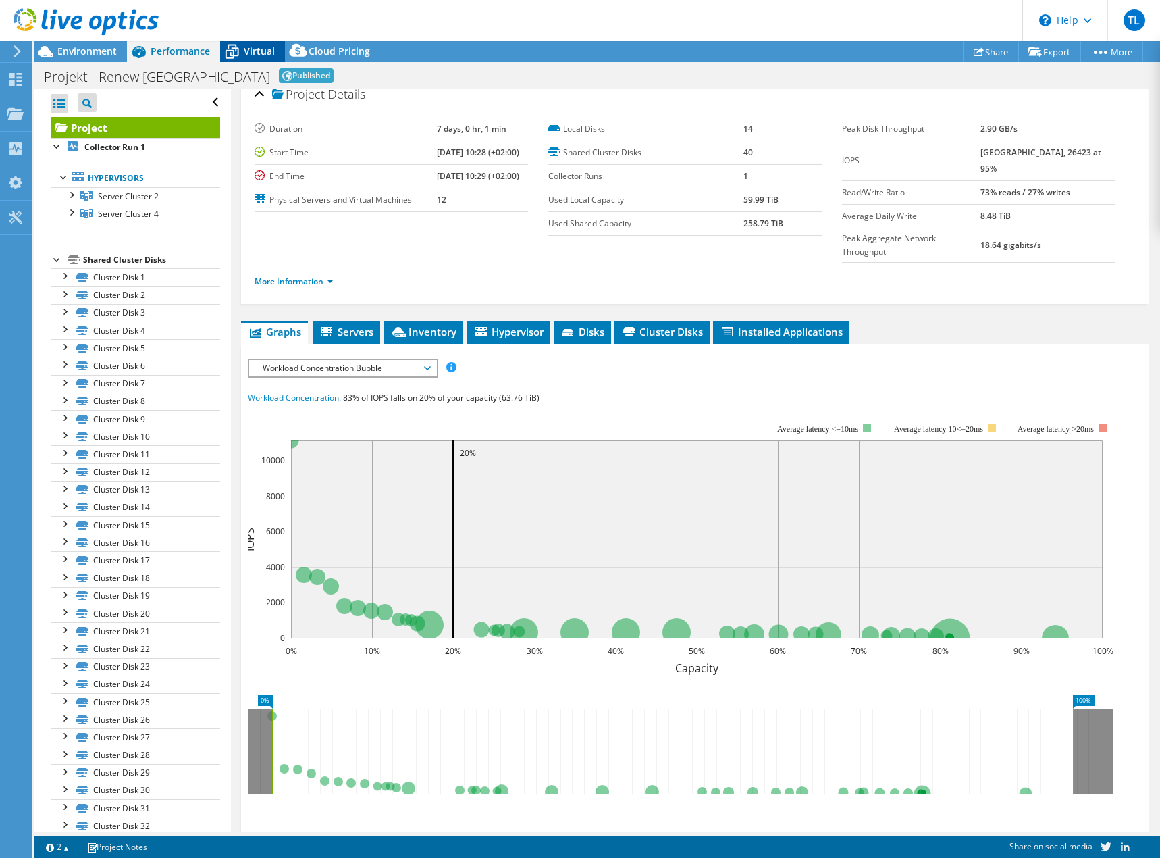
click at [252, 54] on span "Virtual" at bounding box center [259, 51] width 31 height 13
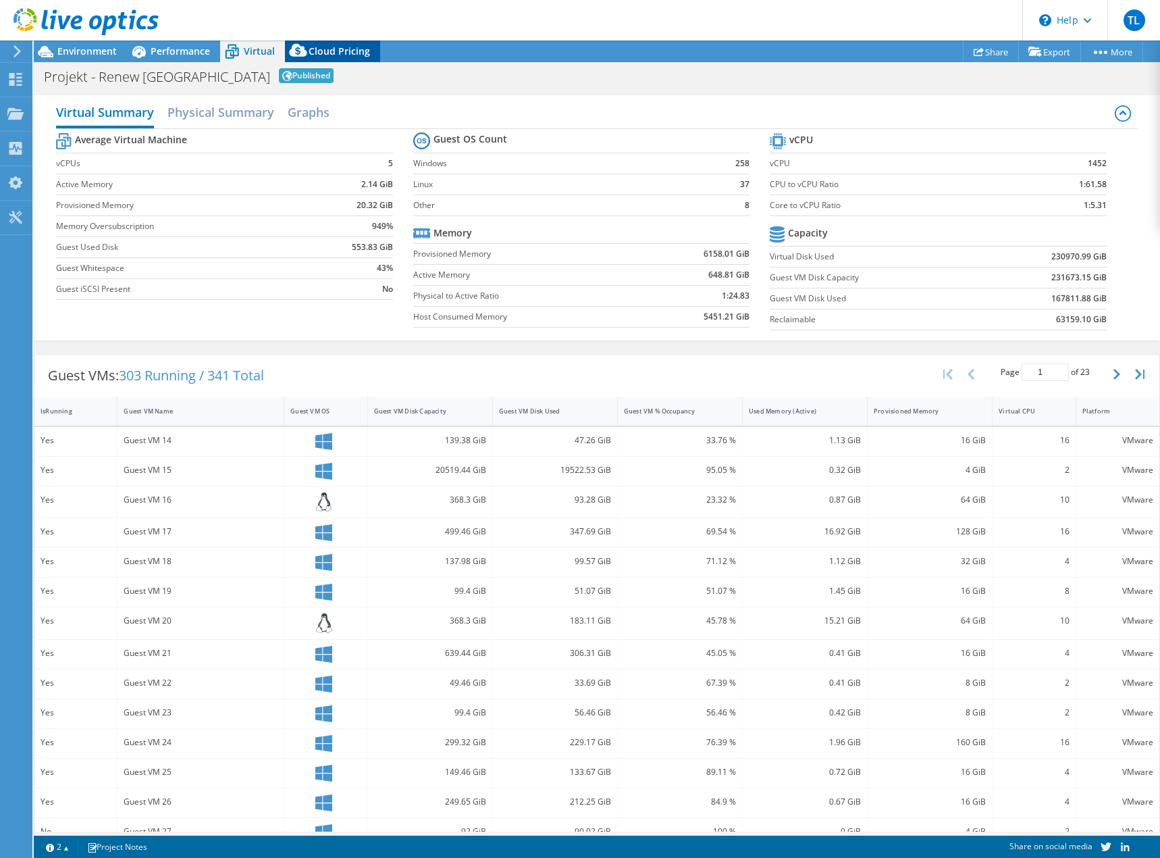
click at [333, 51] on span "Cloud Pricing" at bounding box center [339, 51] width 61 height 13
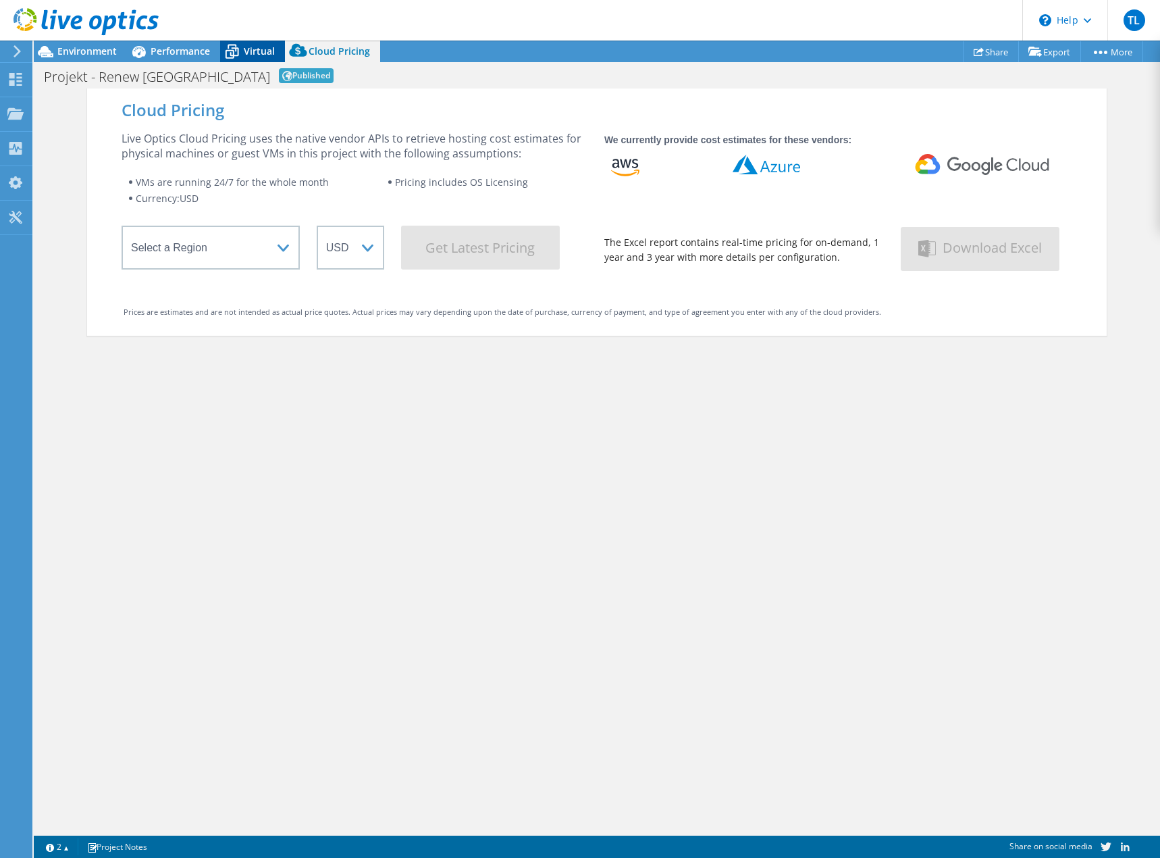
click at [249, 49] on span "Virtual" at bounding box center [259, 51] width 31 height 13
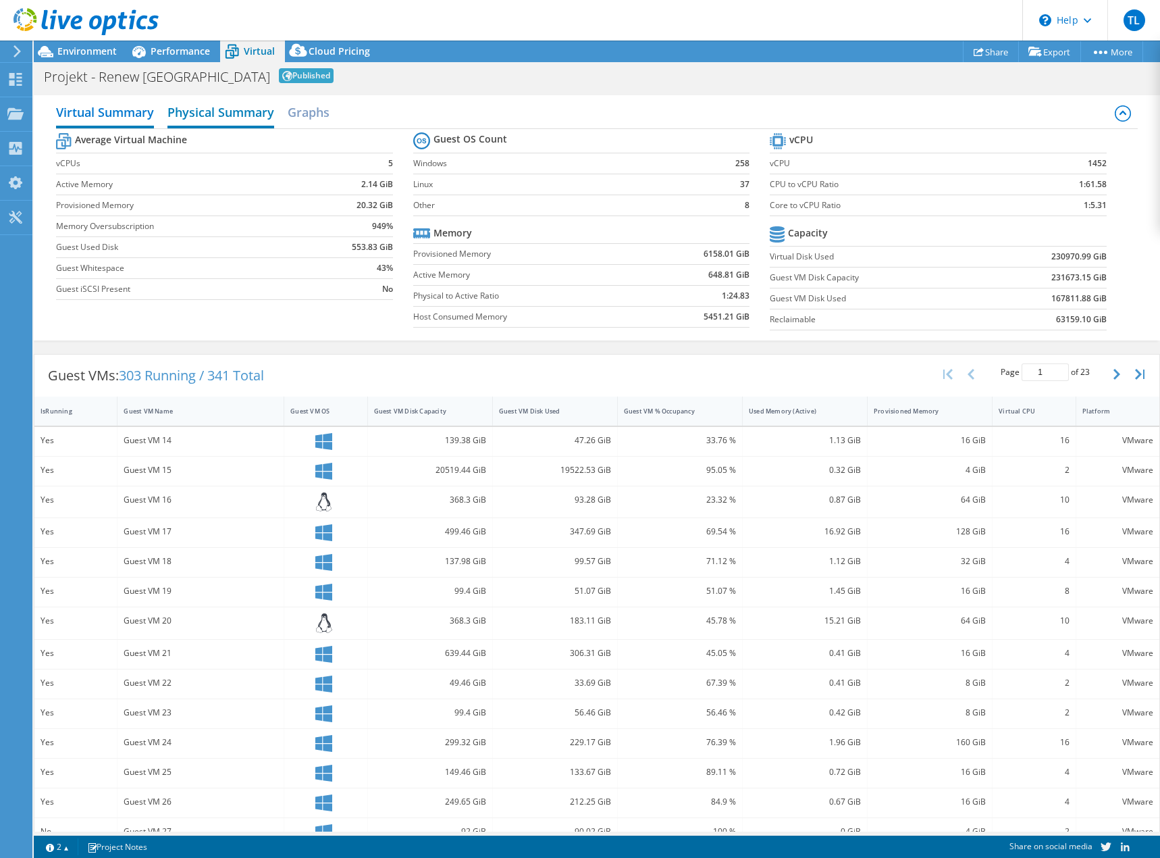
click at [229, 110] on h2 "Physical Summary" at bounding box center [221, 114] width 107 height 30
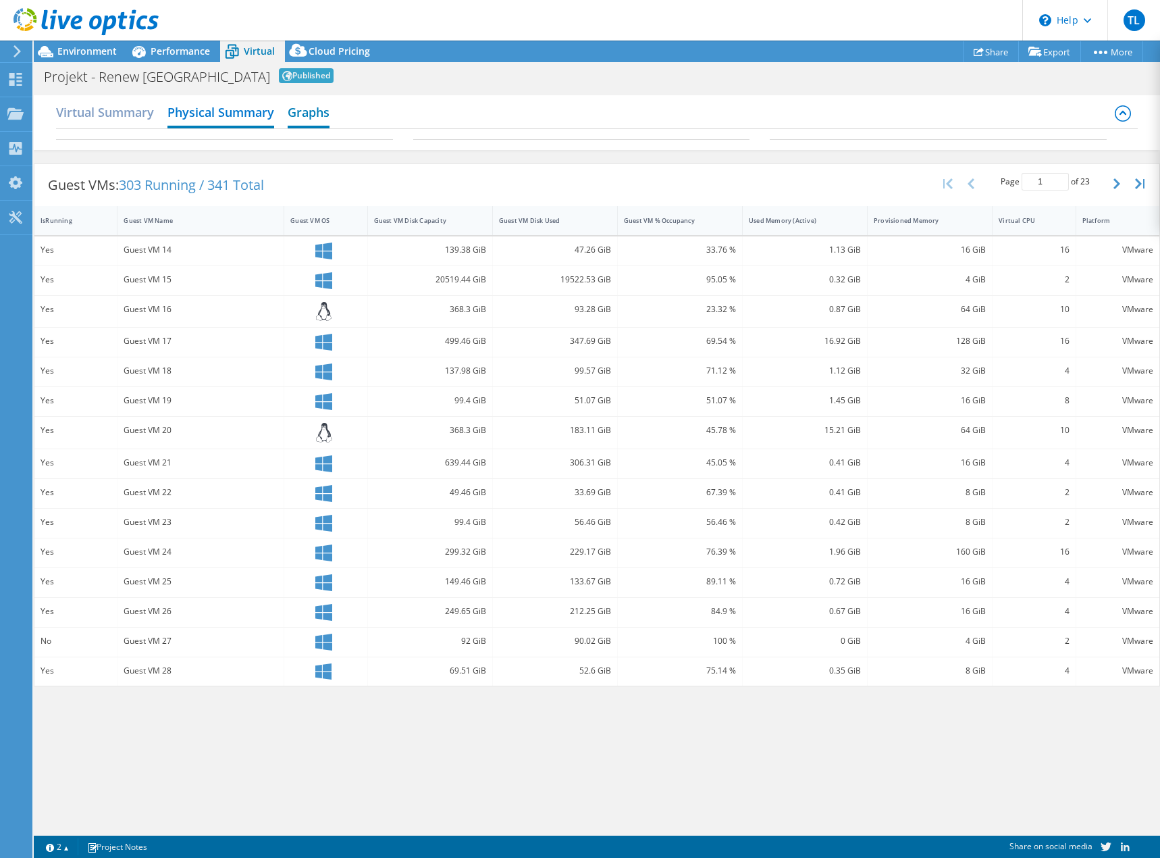
click at [322, 118] on h2 "Graphs" at bounding box center [309, 114] width 42 height 30
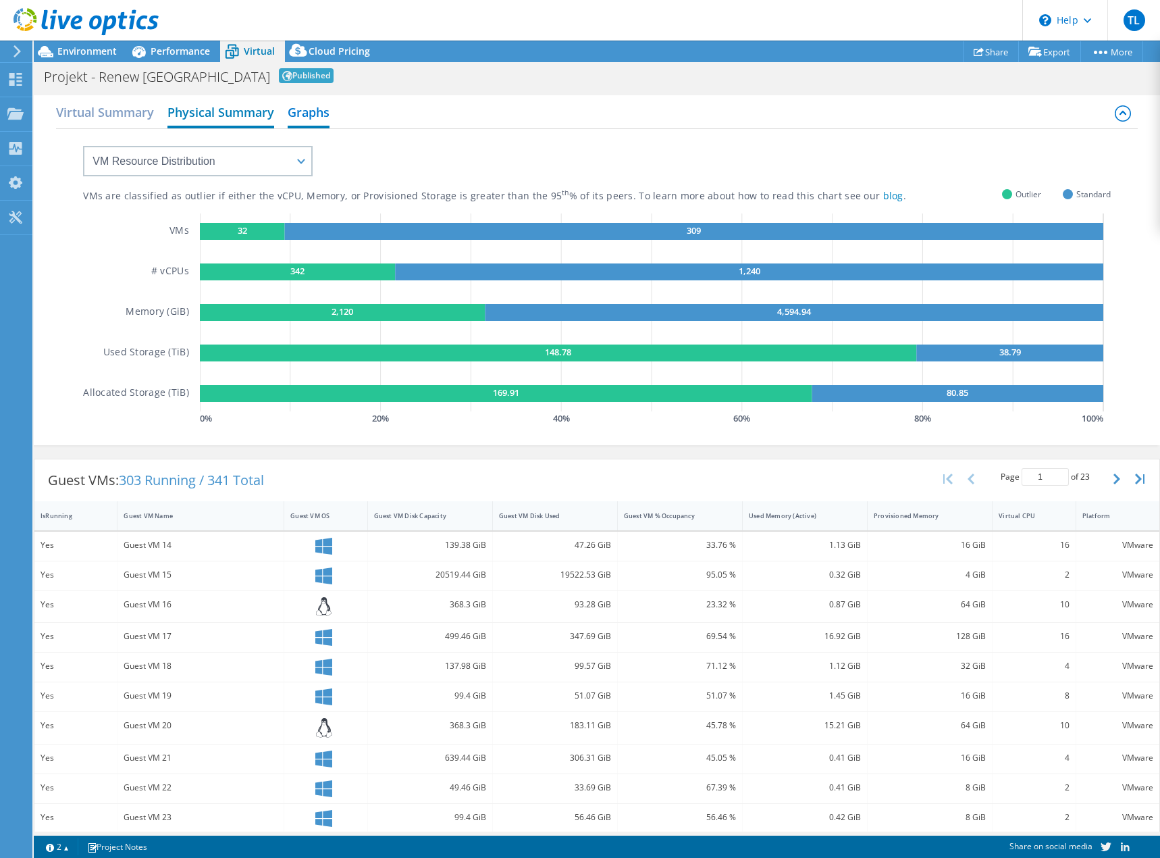
click at [171, 120] on h2 "Physical Summary" at bounding box center [221, 114] width 107 height 30
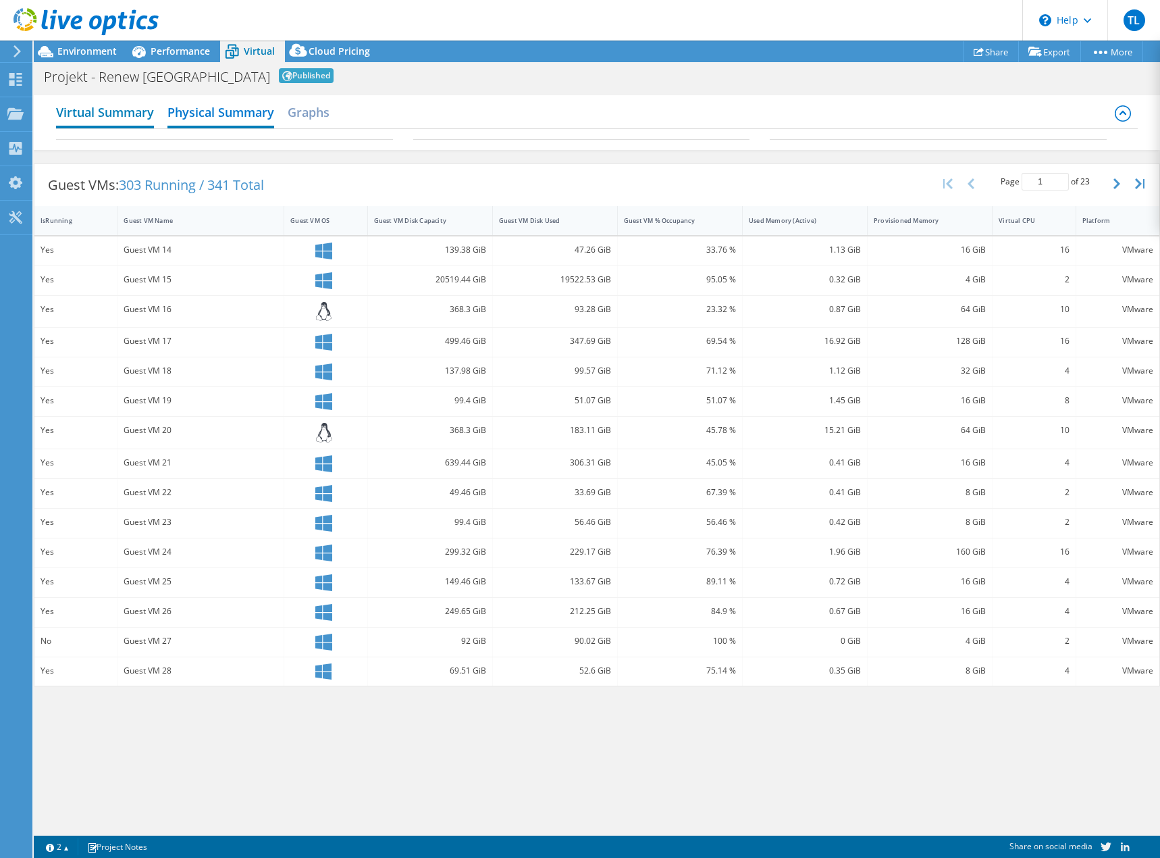
click at [139, 120] on h2 "Virtual Summary" at bounding box center [105, 114] width 98 height 30
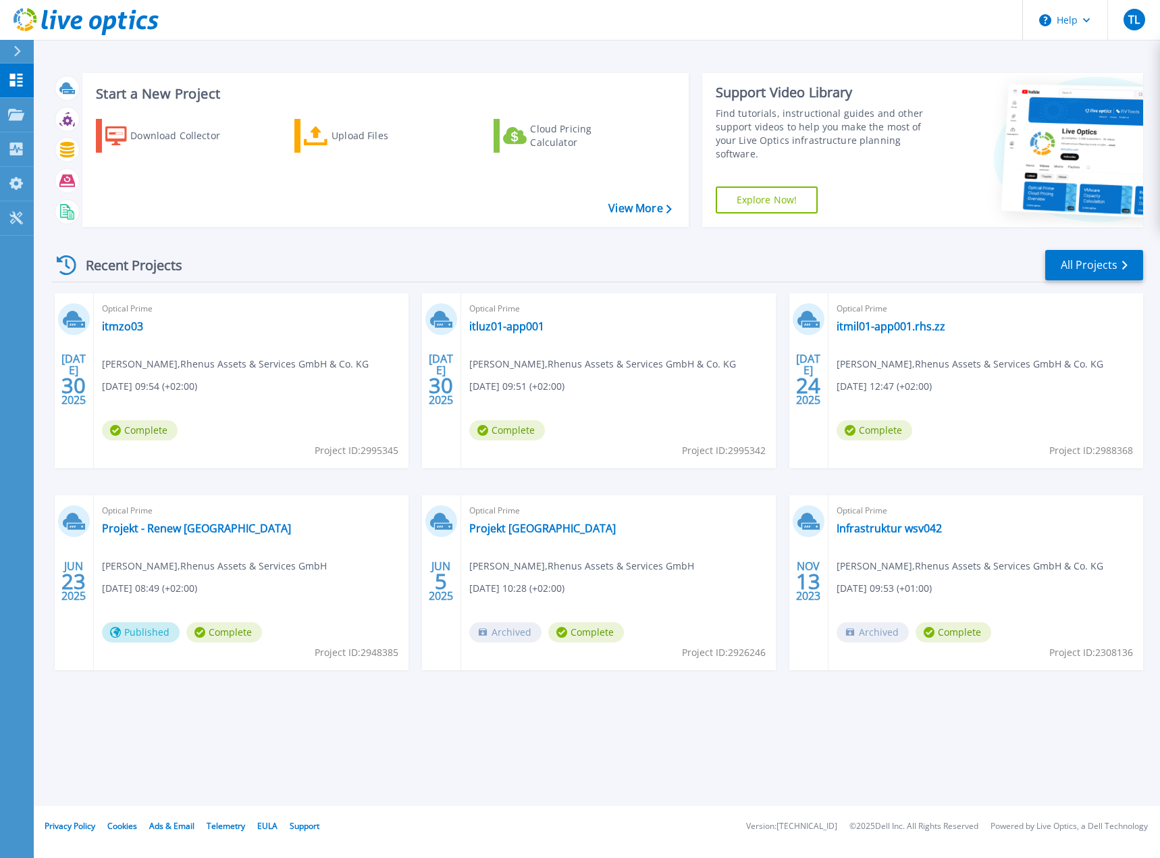
click at [16, 57] on div at bounding box center [23, 51] width 22 height 23
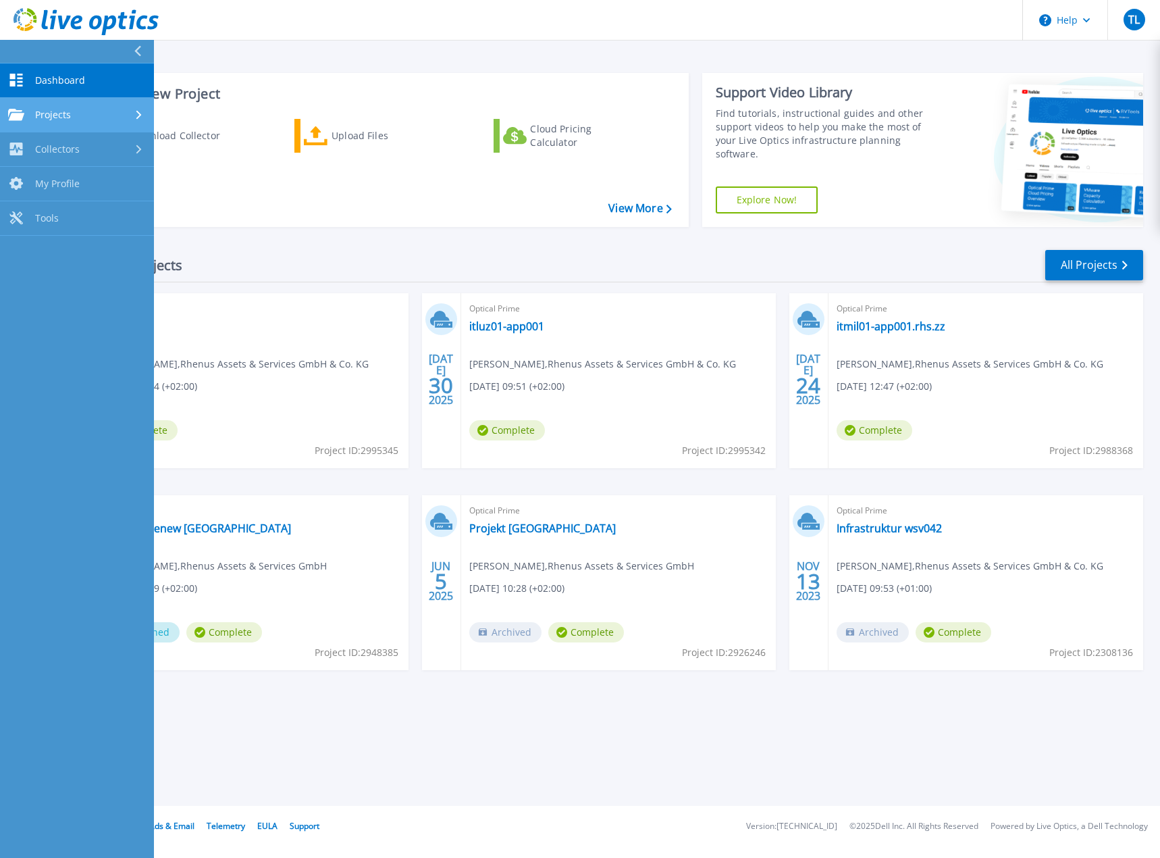
click at [92, 118] on div "Projects" at bounding box center [77, 115] width 138 height 12
click at [545, 253] on div "Recent Projects All Projects" at bounding box center [598, 266] width 1092 height 34
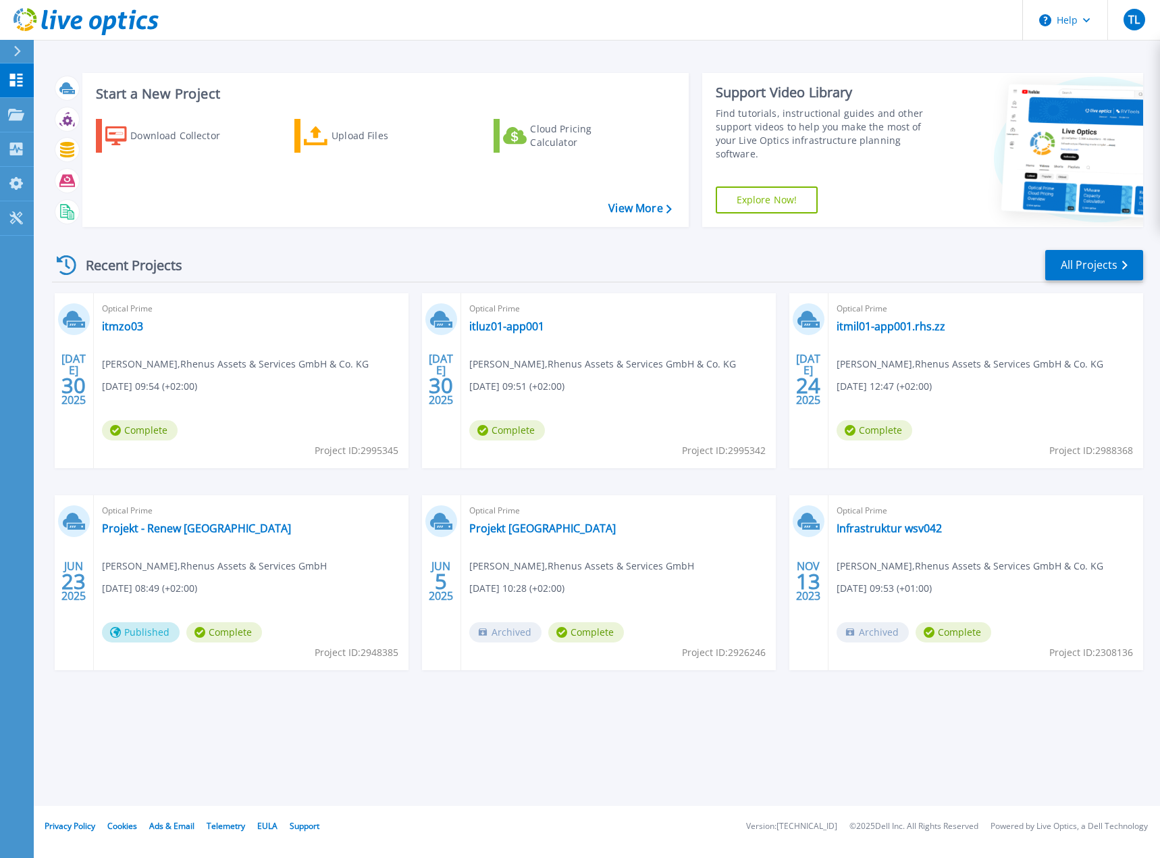
click at [24, 53] on div at bounding box center [23, 51] width 22 height 23
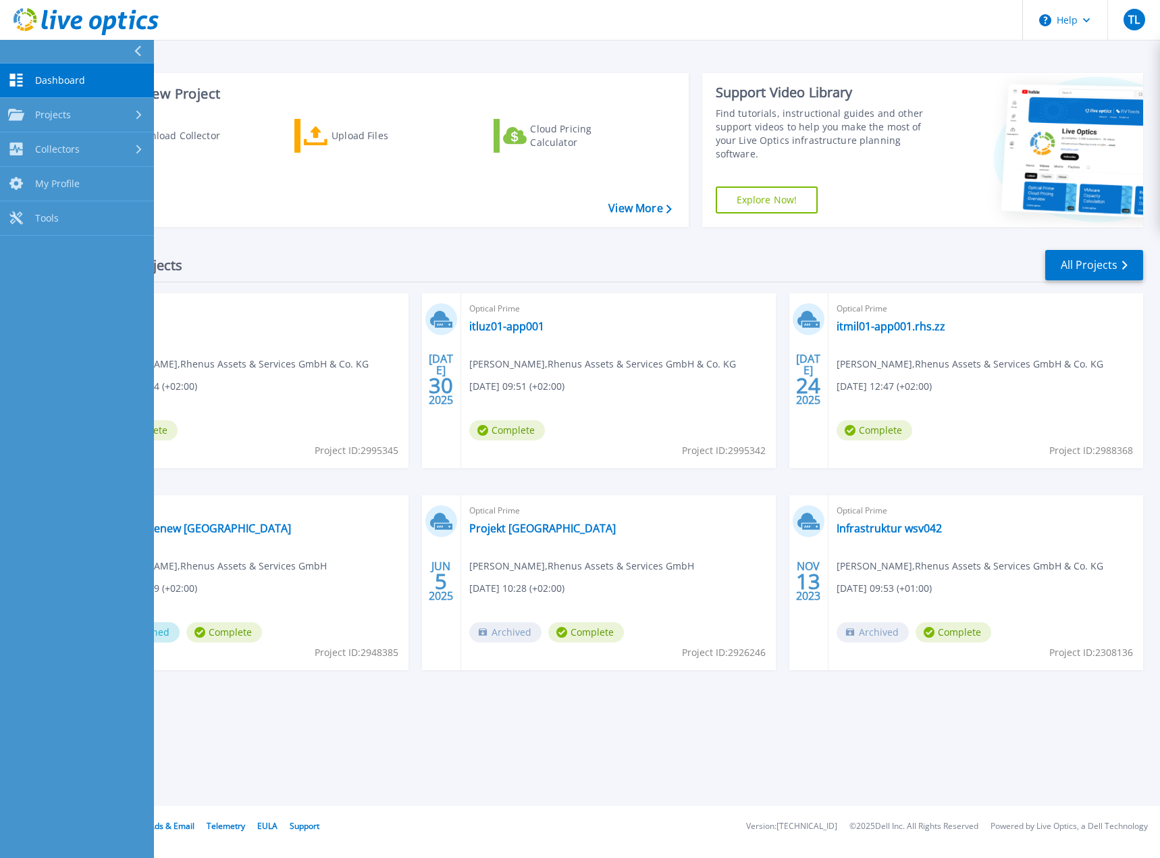
click at [145, 47] on div at bounding box center [143, 51] width 22 height 23
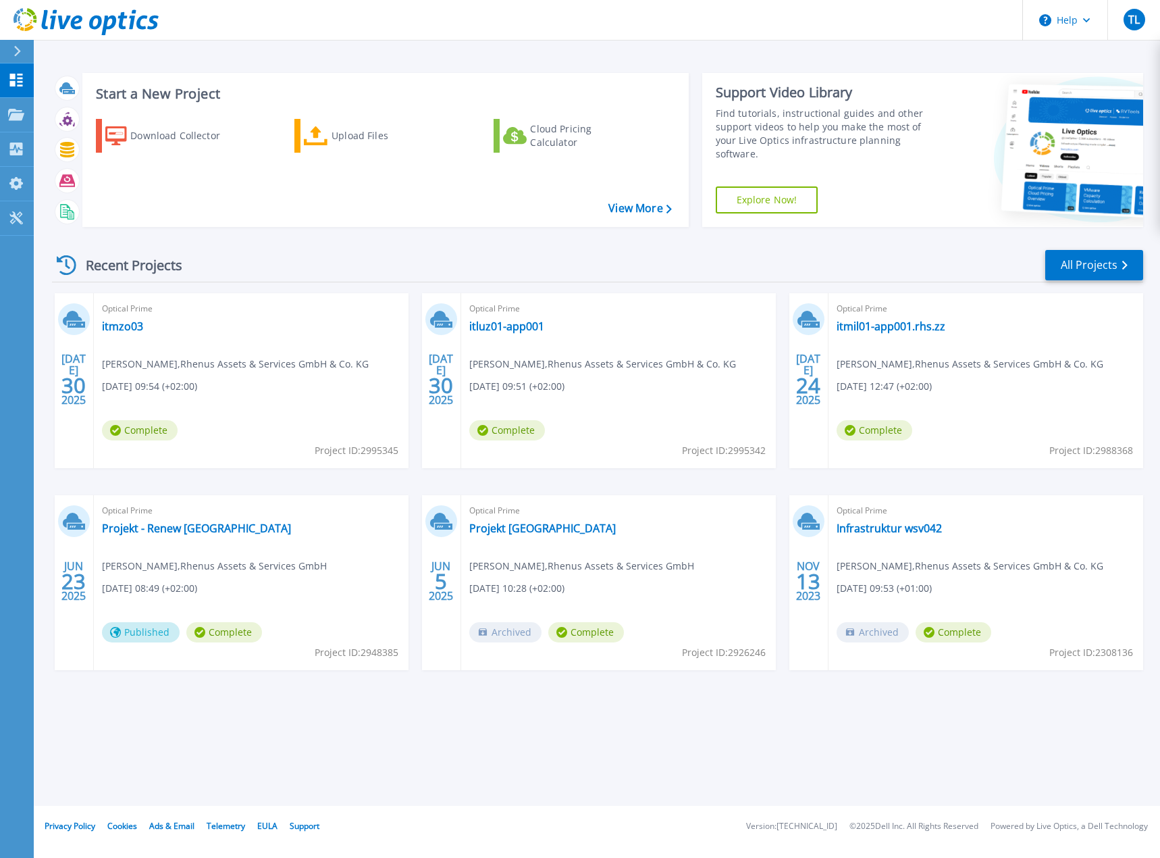
click at [20, 49] on icon at bounding box center [17, 51] width 7 height 11
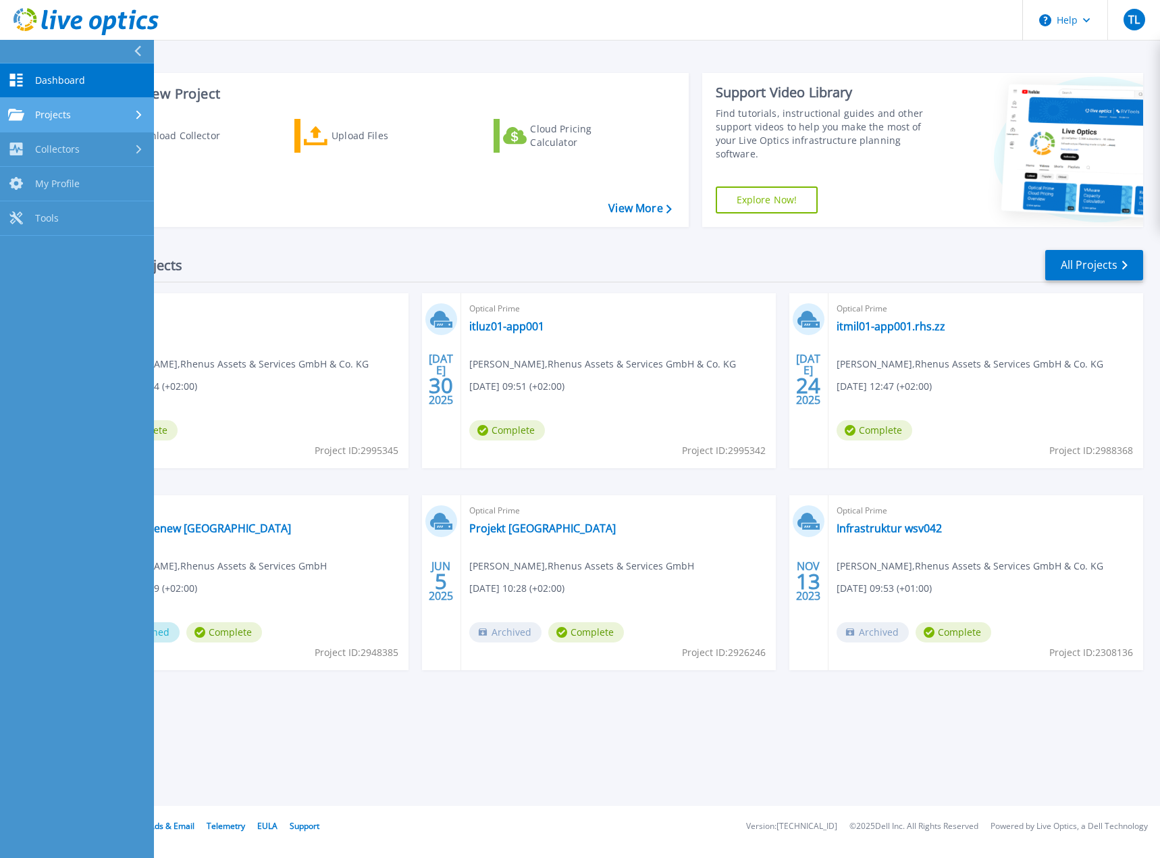
click at [71, 122] on link "Projects Projects" at bounding box center [77, 115] width 154 height 34
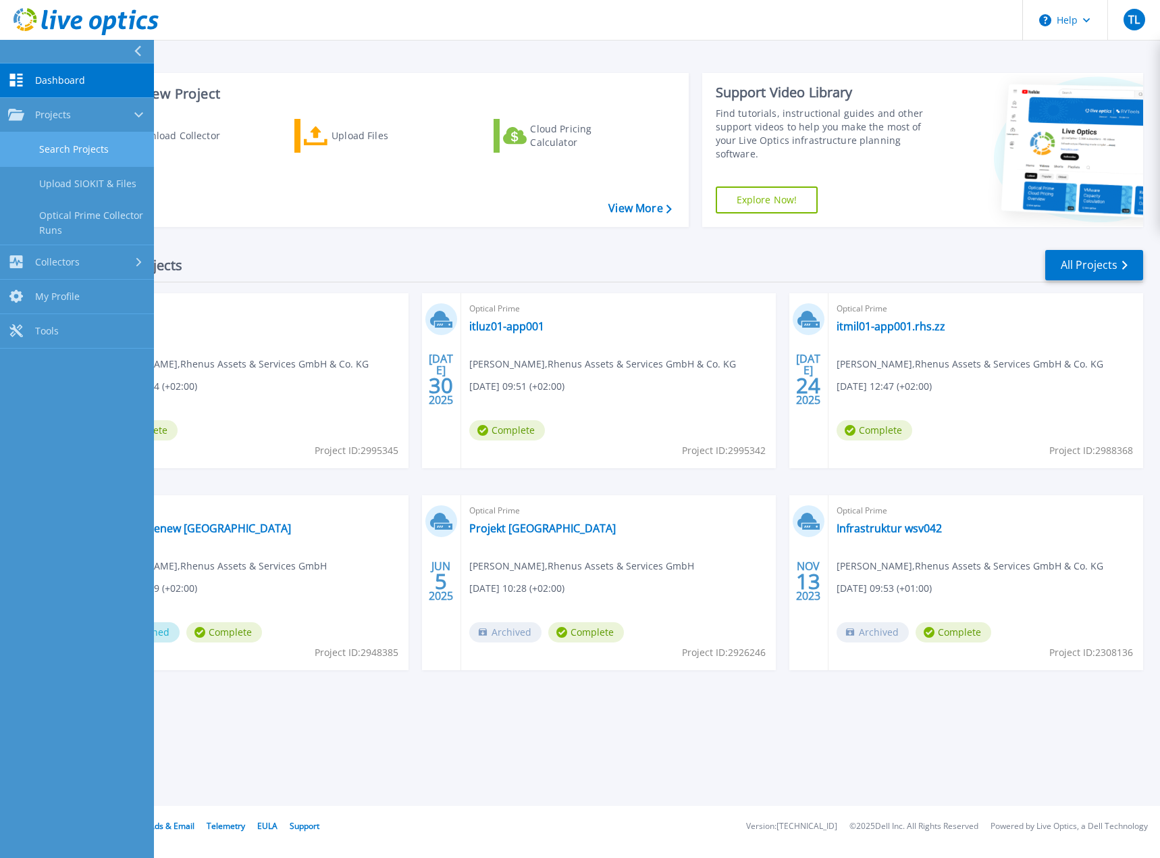
click at [70, 144] on link "Search Projects" at bounding box center [77, 149] width 154 height 34
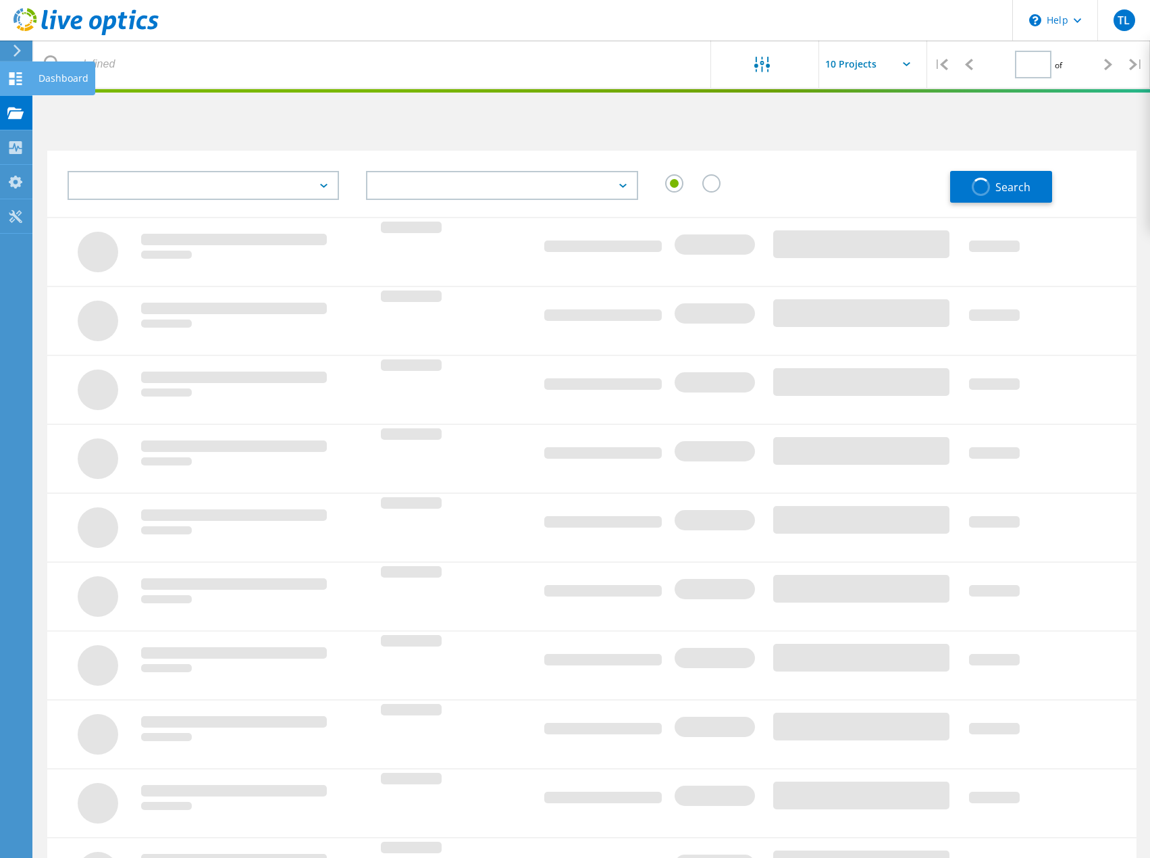
type input "1"
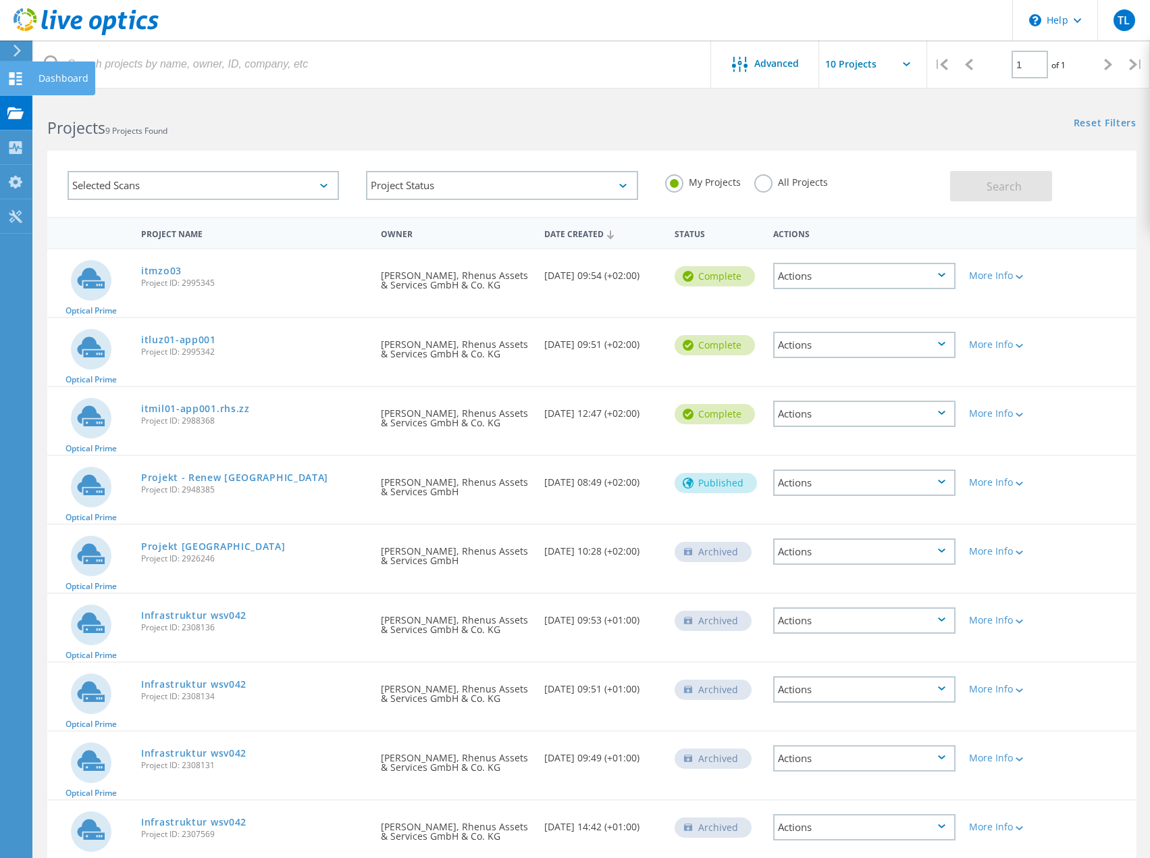
click at [18, 80] on use at bounding box center [15, 78] width 13 height 13
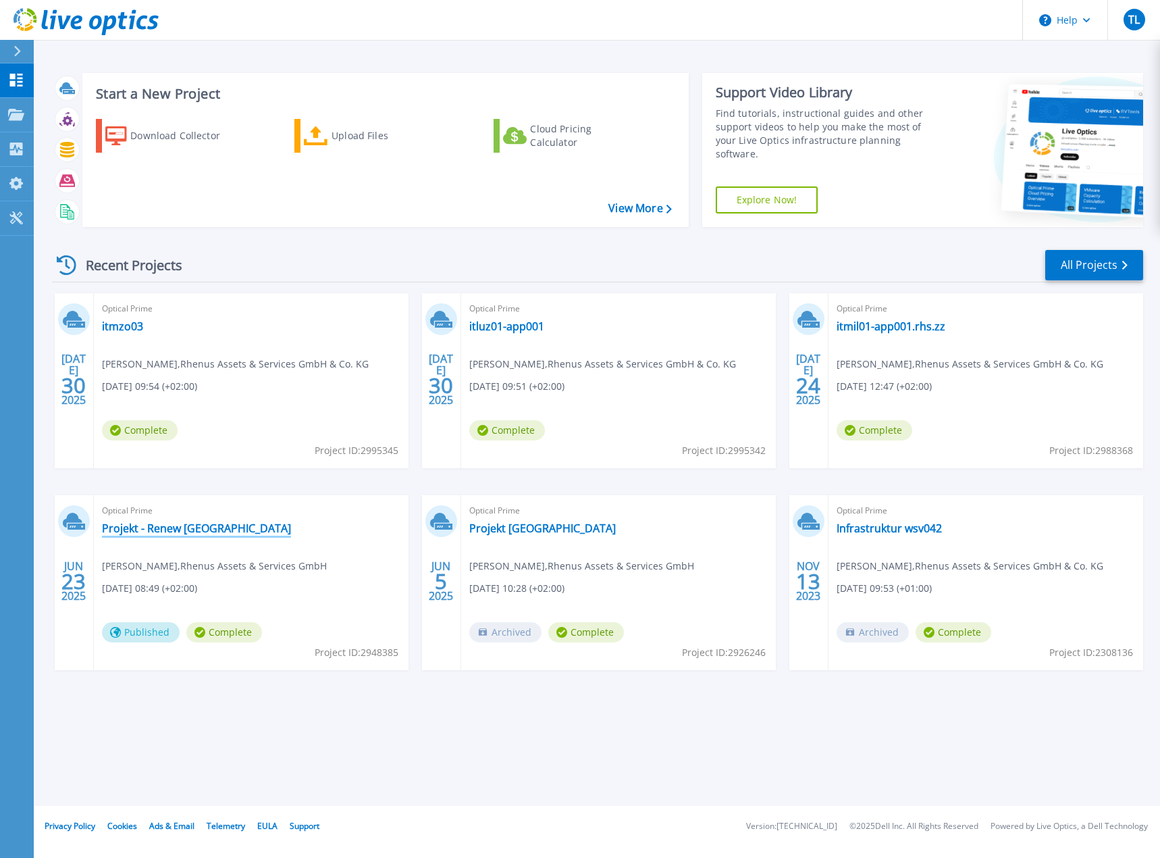
click at [170, 532] on link "Projekt - Renew [GEOGRAPHIC_DATA]" at bounding box center [196, 528] width 189 height 14
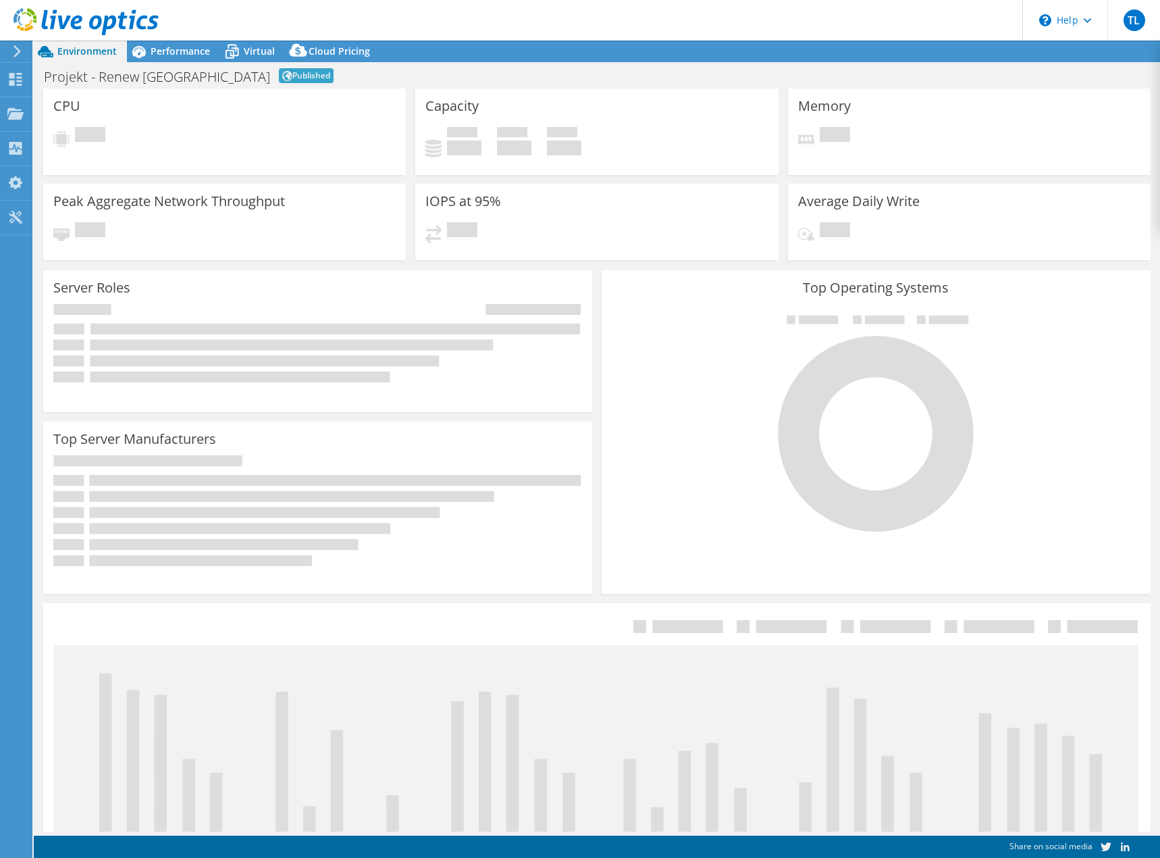
select select "USD"
